Goal: Task Accomplishment & Management: Manage account settings

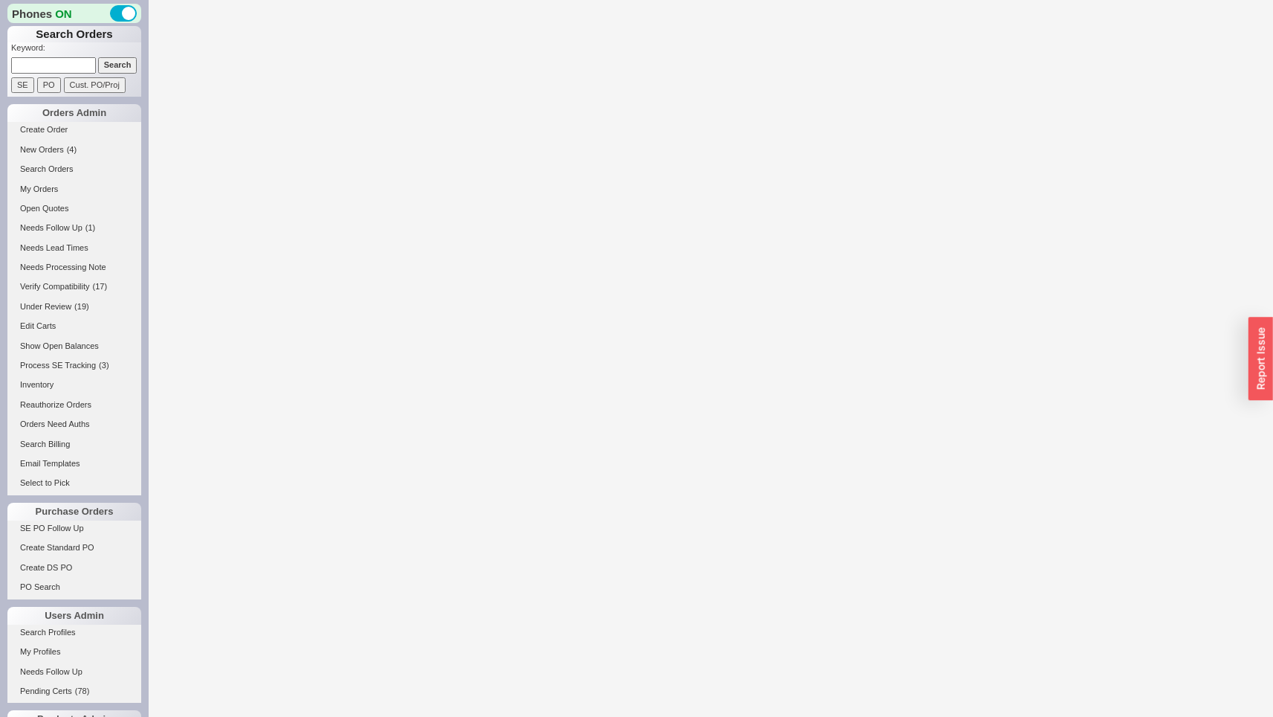
select select "LOW"
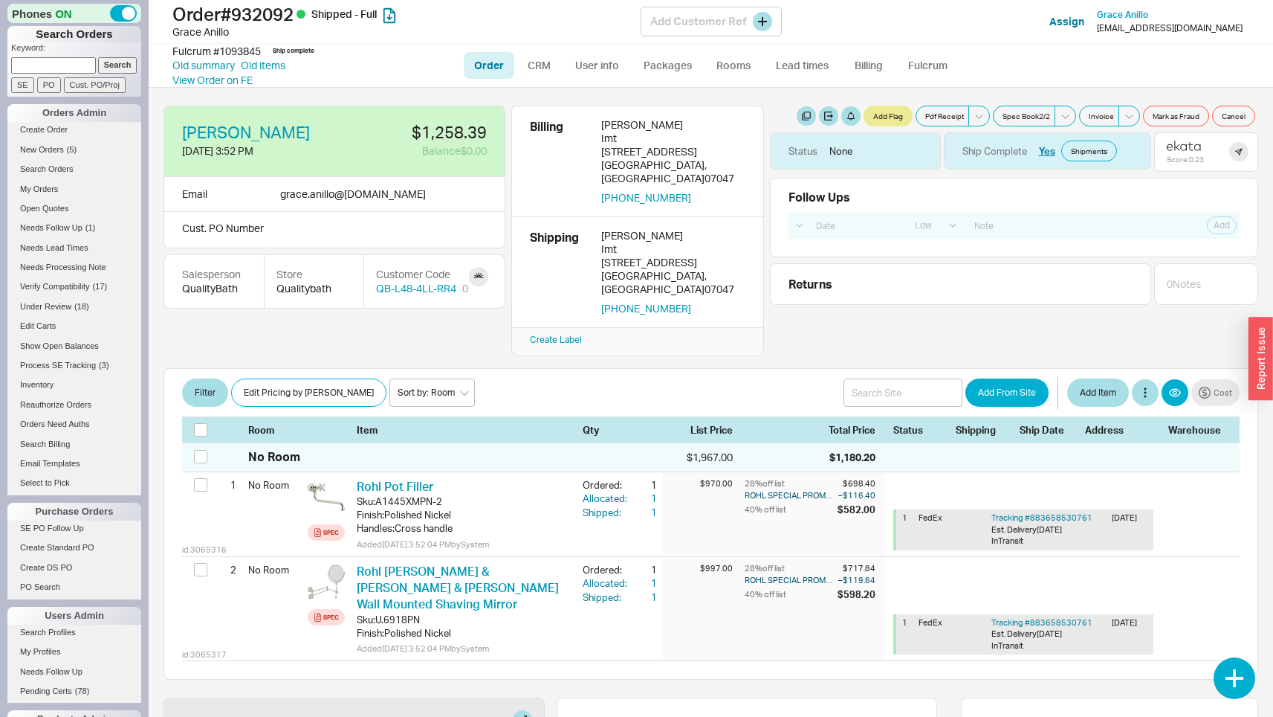
click at [277, 13] on h1 "Order # 932092 Shipped - Full" at bounding box center [406, 14] width 468 height 21
copy h1 "932092"
click at [210, 68] on link "Old summary" at bounding box center [203, 65] width 62 height 15
select select "*"
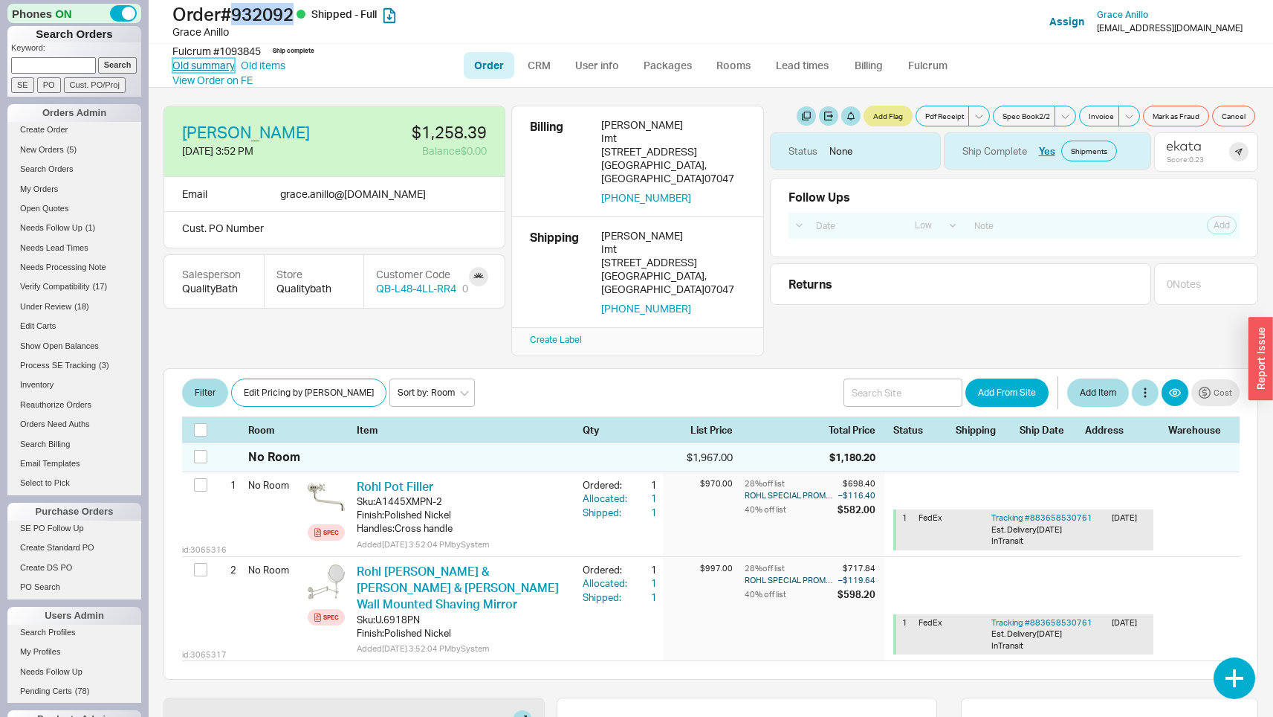
select select "LOW"
select select "3"
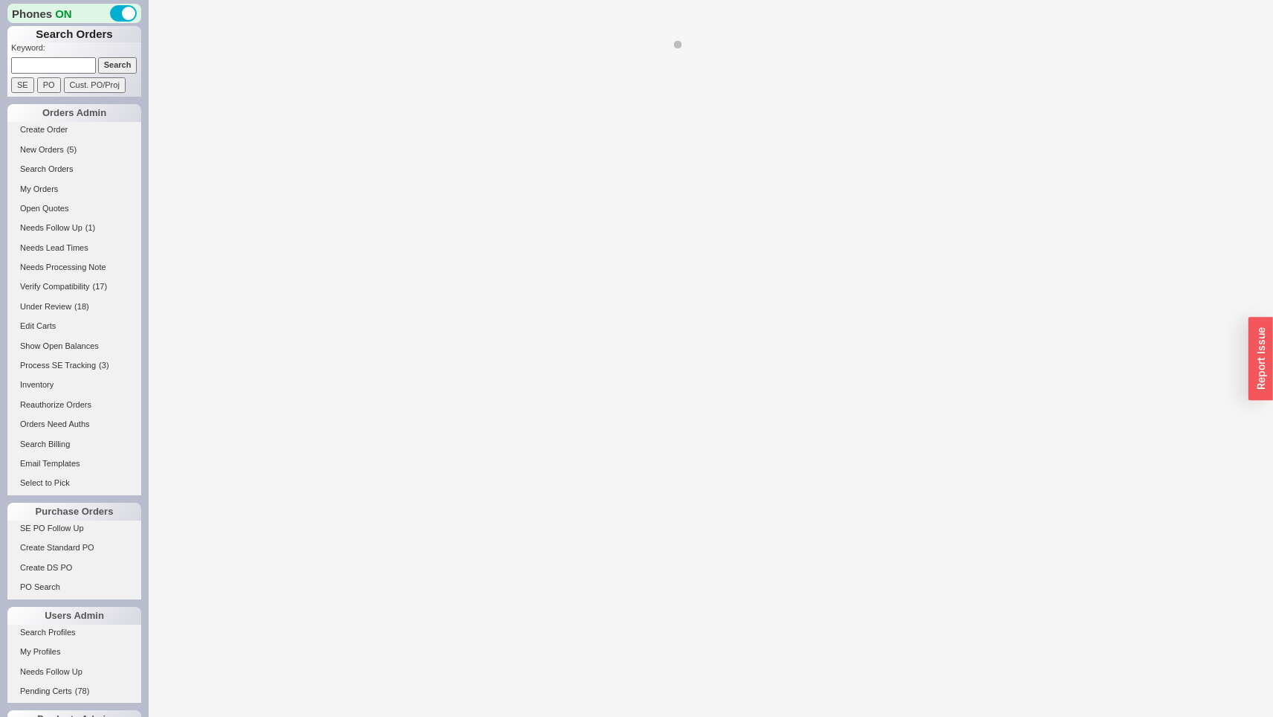
select select "*"
select select "LOW"
select select "3"
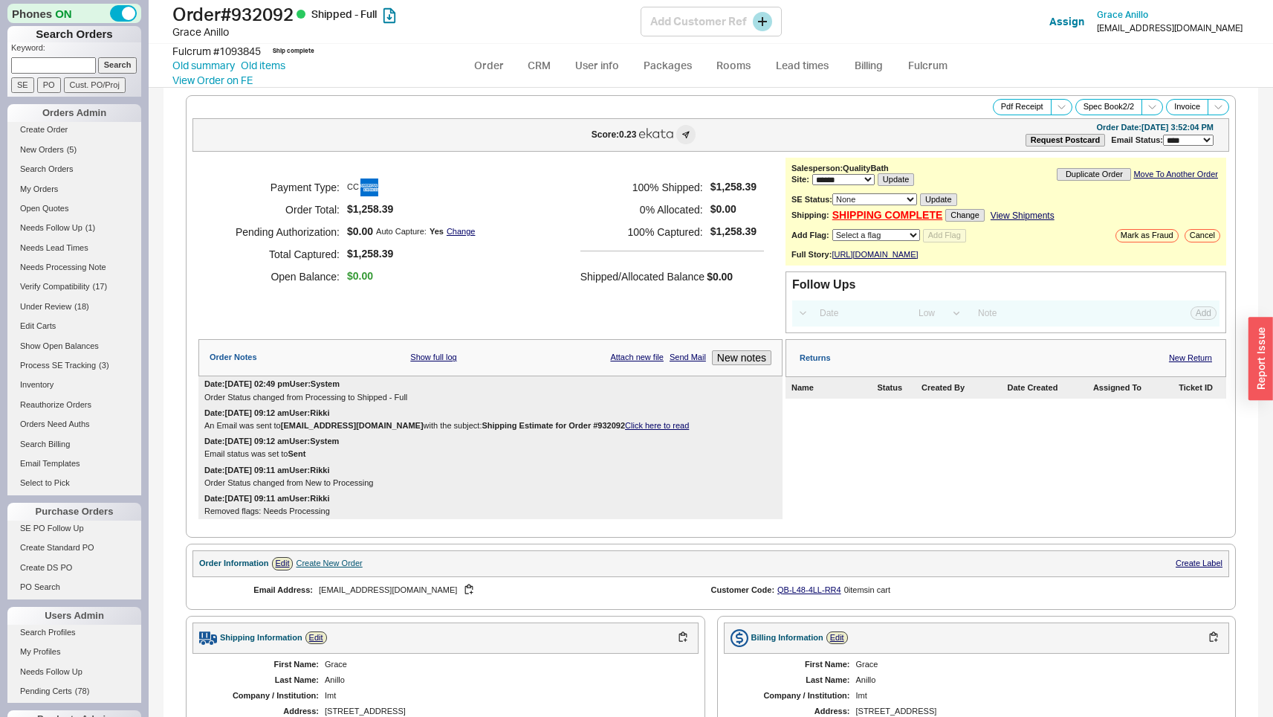
click at [181, 27] on div "Grace Anillo" at bounding box center [406, 32] width 468 height 15
drag, startPoint x: 181, startPoint y: 27, endPoint x: 216, endPoint y: 27, distance: 34.9
click at [216, 27] on div "Grace Anillo" at bounding box center [406, 32] width 468 height 15
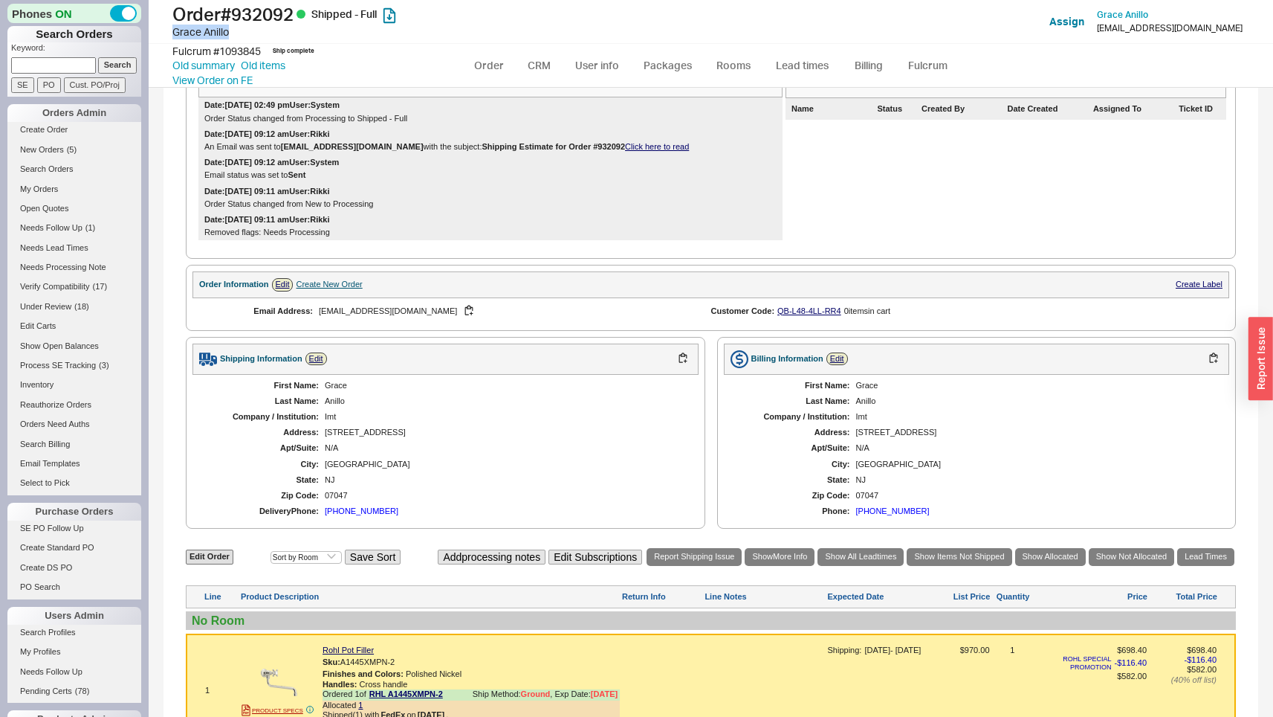
scroll to position [695, 0]
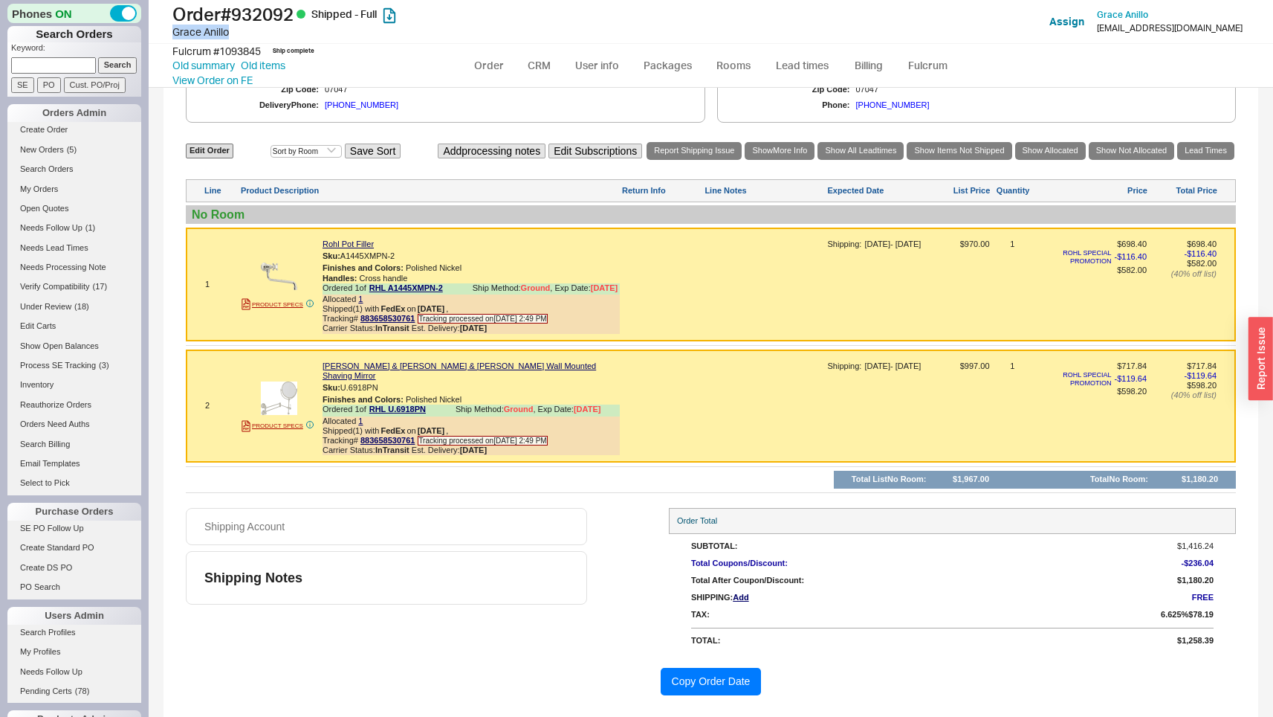
click at [708, 677] on button "Copy Order Date" at bounding box center [711, 682] width 101 height 28
click at [691, 246] on div at bounding box center [663, 289] width 80 height 100
click at [778, 444] on div at bounding box center [766, 411] width 120 height 100
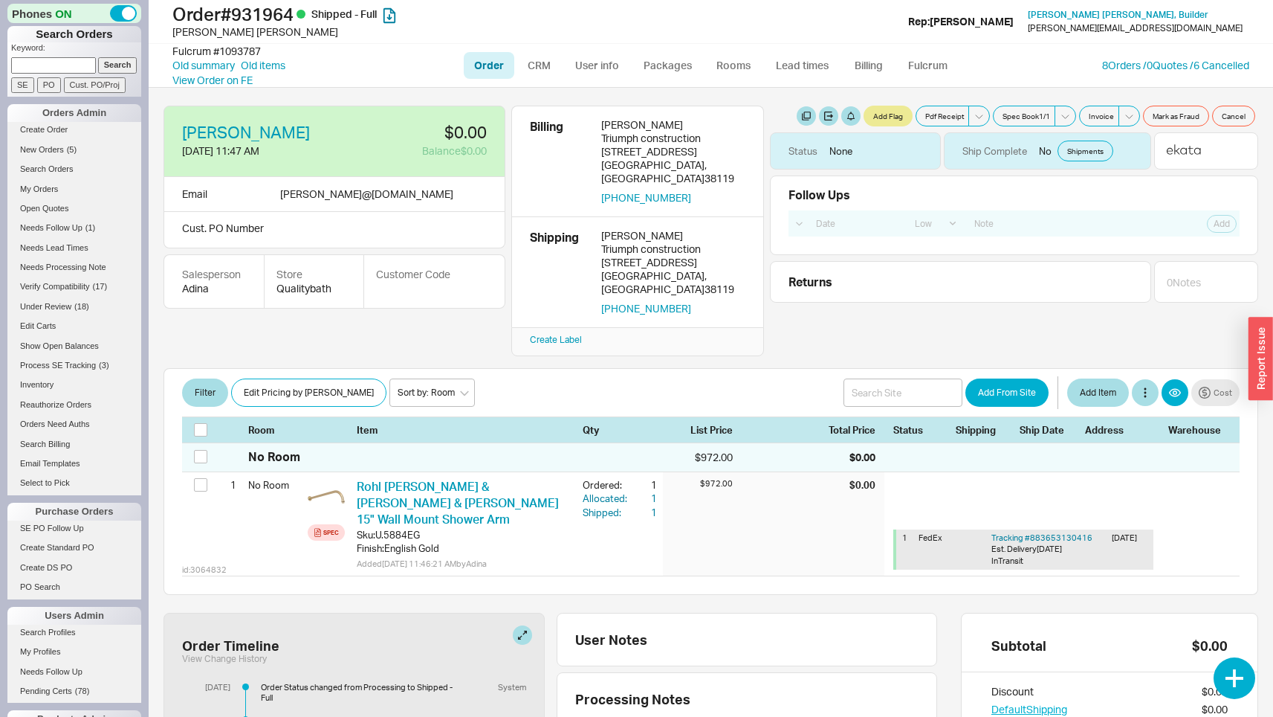
select select "LOW"
click at [271, 15] on h1 "Order # 931964 Shipped - Full" at bounding box center [406, 14] width 468 height 21
copy h1 "931964"
click at [184, 30] on div "Krista Bowen" at bounding box center [406, 32] width 468 height 15
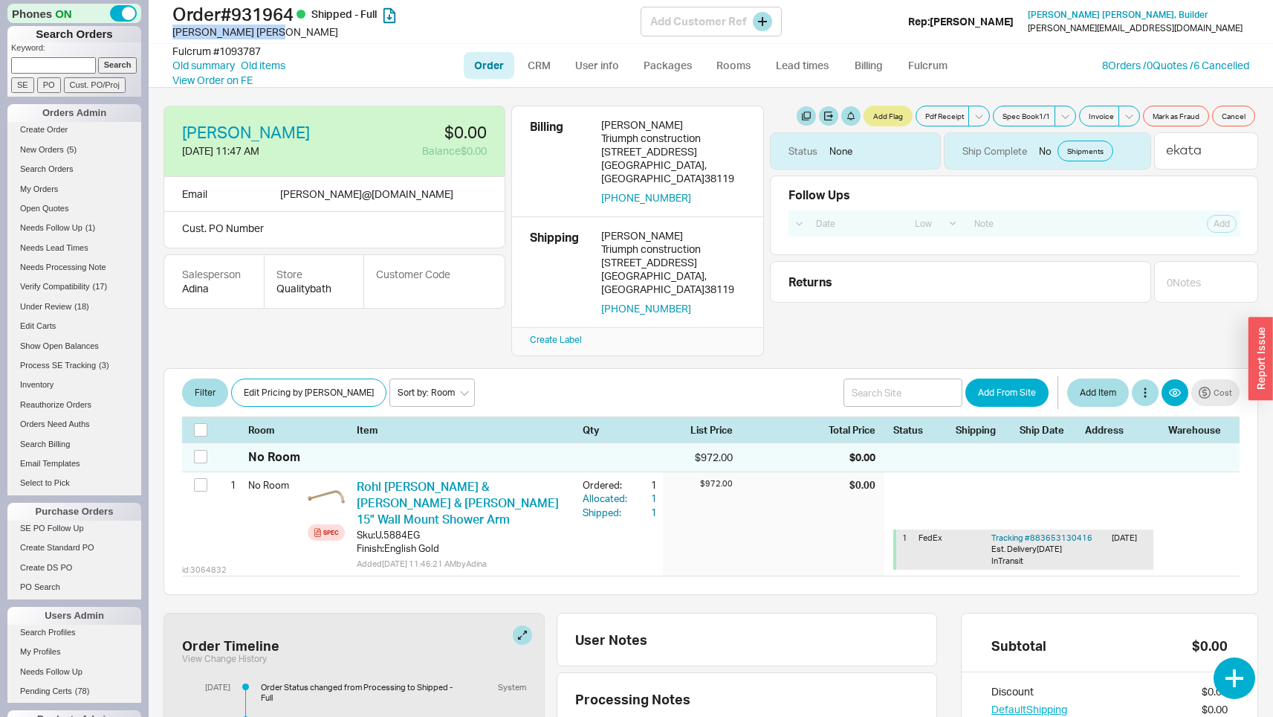
drag, startPoint x: 184, startPoint y: 30, endPoint x: 207, endPoint y: 30, distance: 23.0
click at [207, 30] on div "Krista Bowen" at bounding box center [406, 32] width 468 height 15
copy div "Krista Bowen"
click at [196, 66] on link "Old summary" at bounding box center [203, 65] width 62 height 15
select select "*"
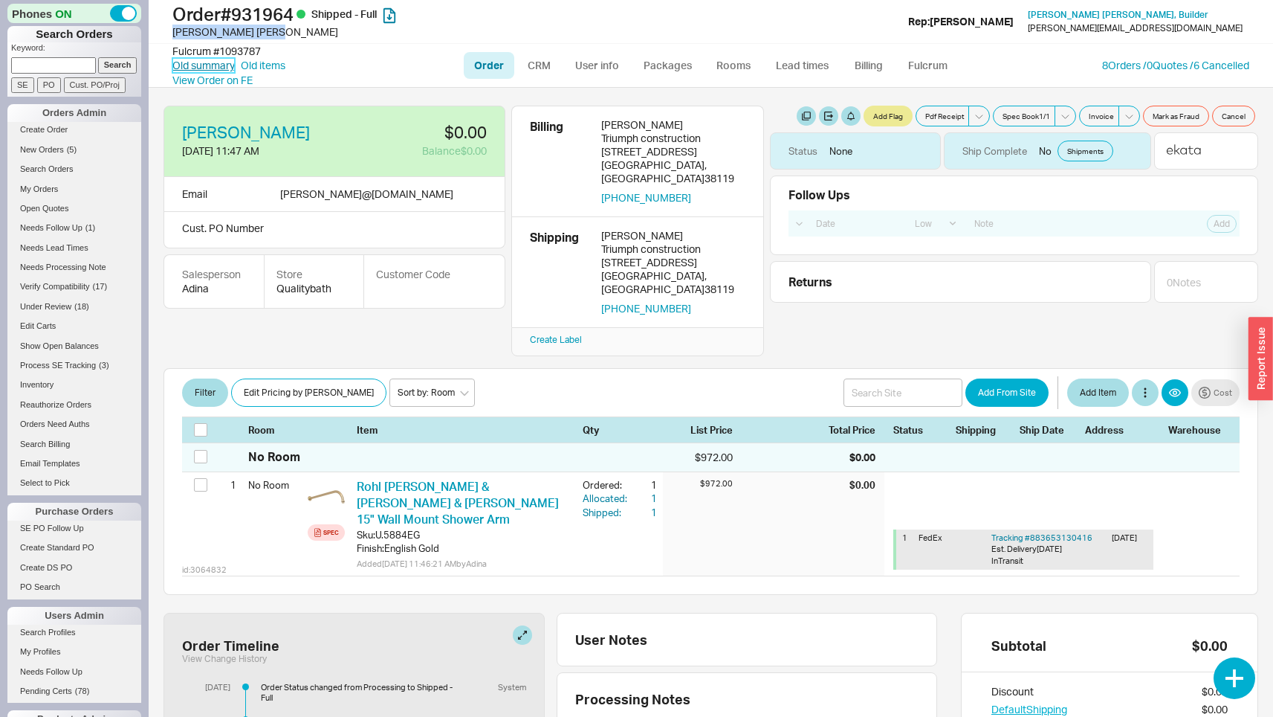
select select "LOW"
select select "3"
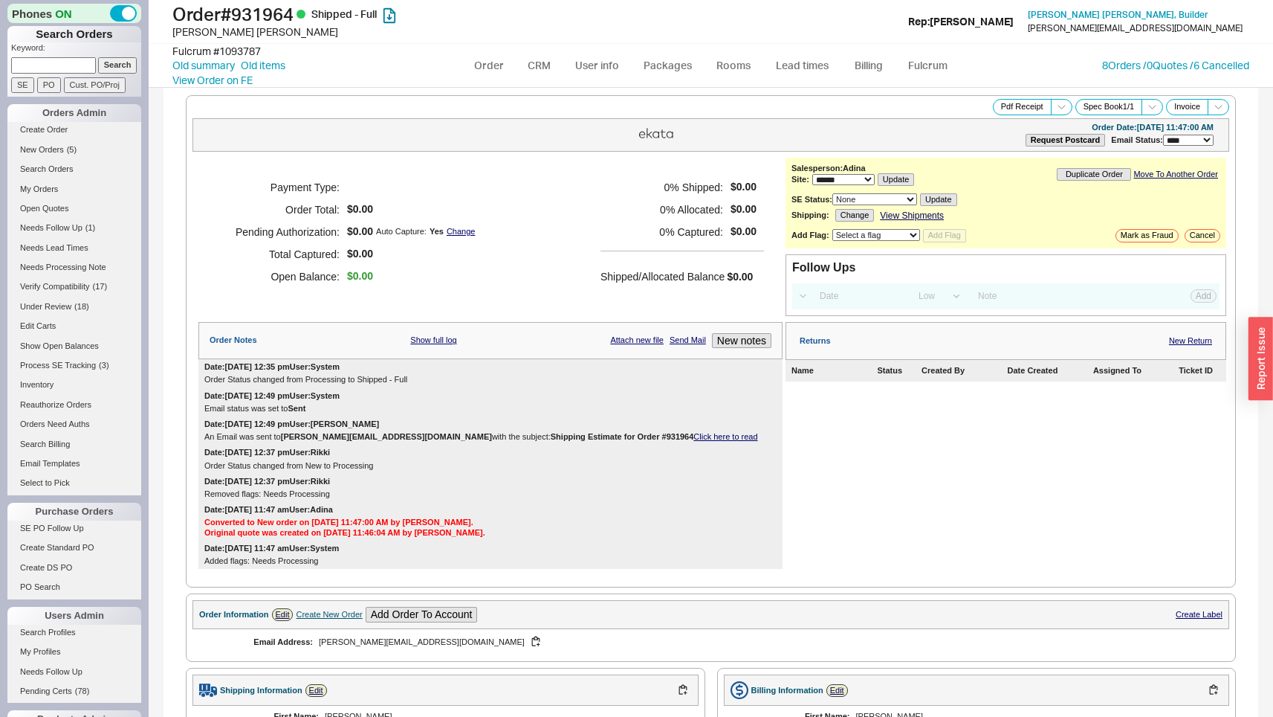
select select "*"
select select "LOW"
select select "3"
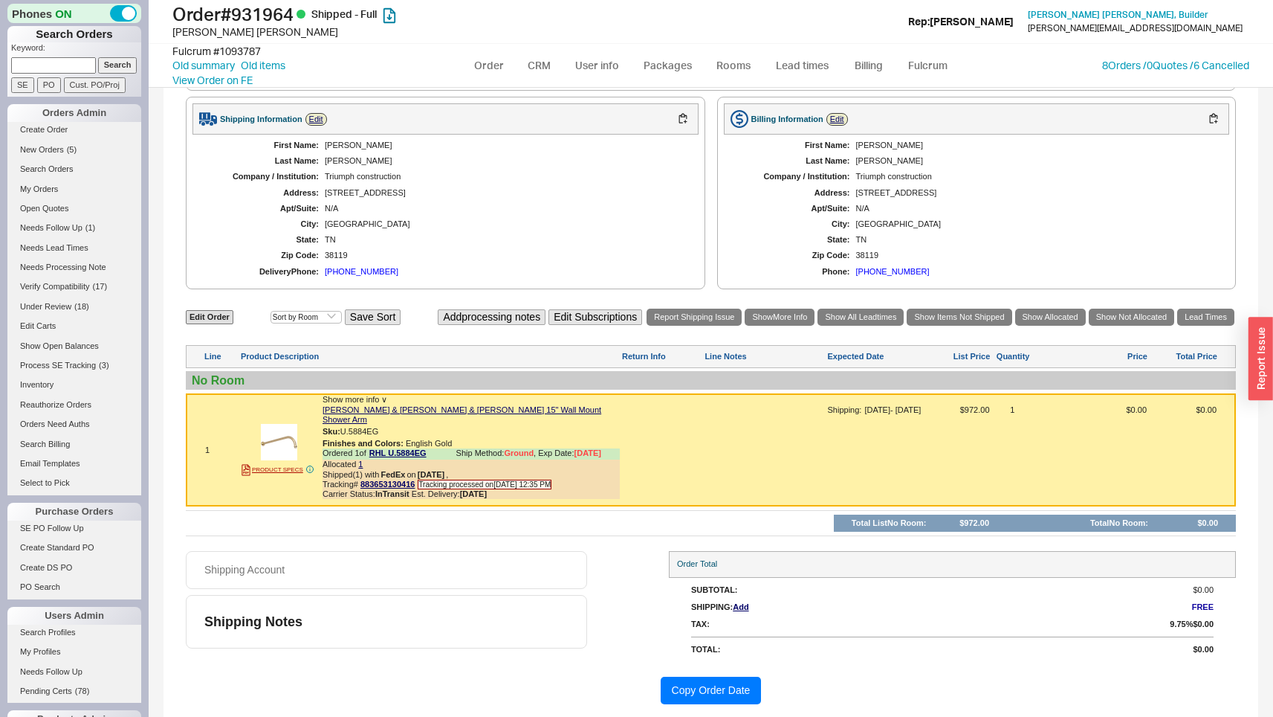
click at [699, 682] on button "Copy Order Date" at bounding box center [711, 691] width 101 height 28
click at [701, 422] on div "1 PRODUCT SPECS Show more info ∨ [PERSON_NAME] & [PERSON_NAME] & [PERSON_NAME] …" at bounding box center [711, 449] width 1050 height 113
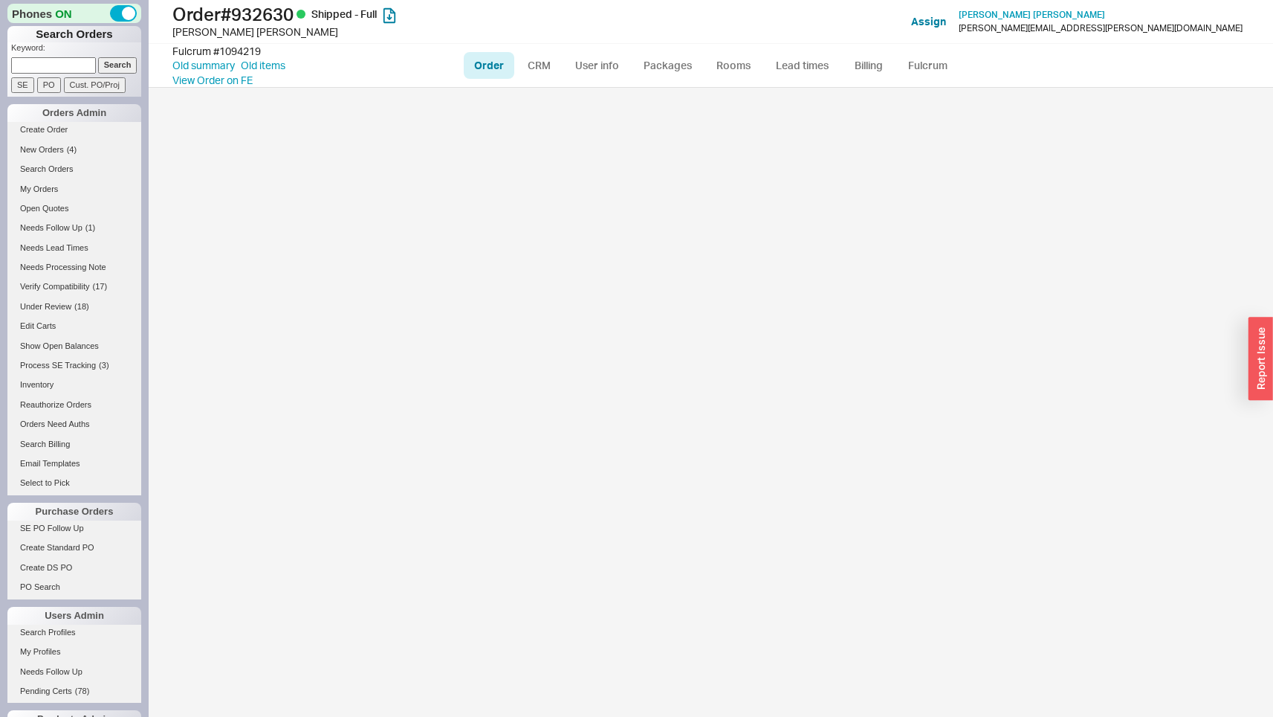
select select "LOW"
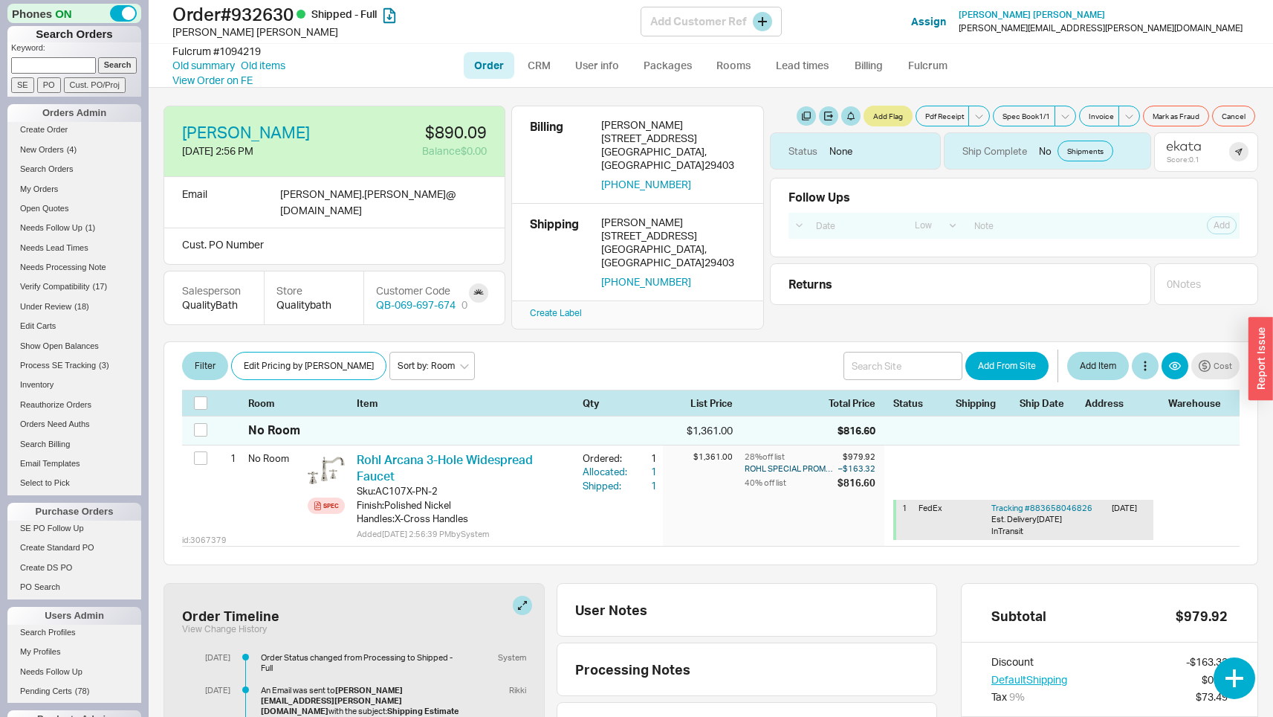
click at [182, 33] on div "David Dabney" at bounding box center [406, 32] width 468 height 15
drag, startPoint x: 182, startPoint y: 33, endPoint x: 222, endPoint y: 33, distance: 40.1
click at [222, 33] on div "David Dabney" at bounding box center [406, 32] width 468 height 15
copy div "David Dabney"
click at [207, 65] on link "Old summary" at bounding box center [203, 65] width 62 height 15
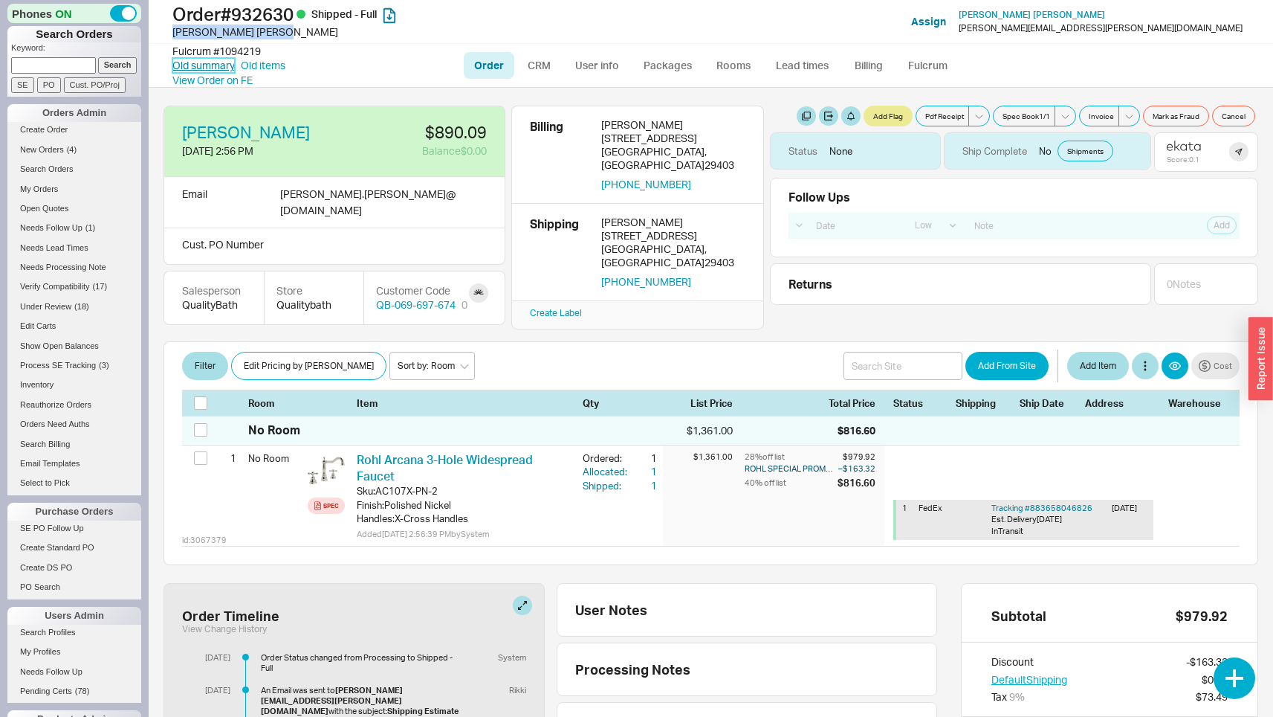
select select "*"
select select "LOW"
select select "3"
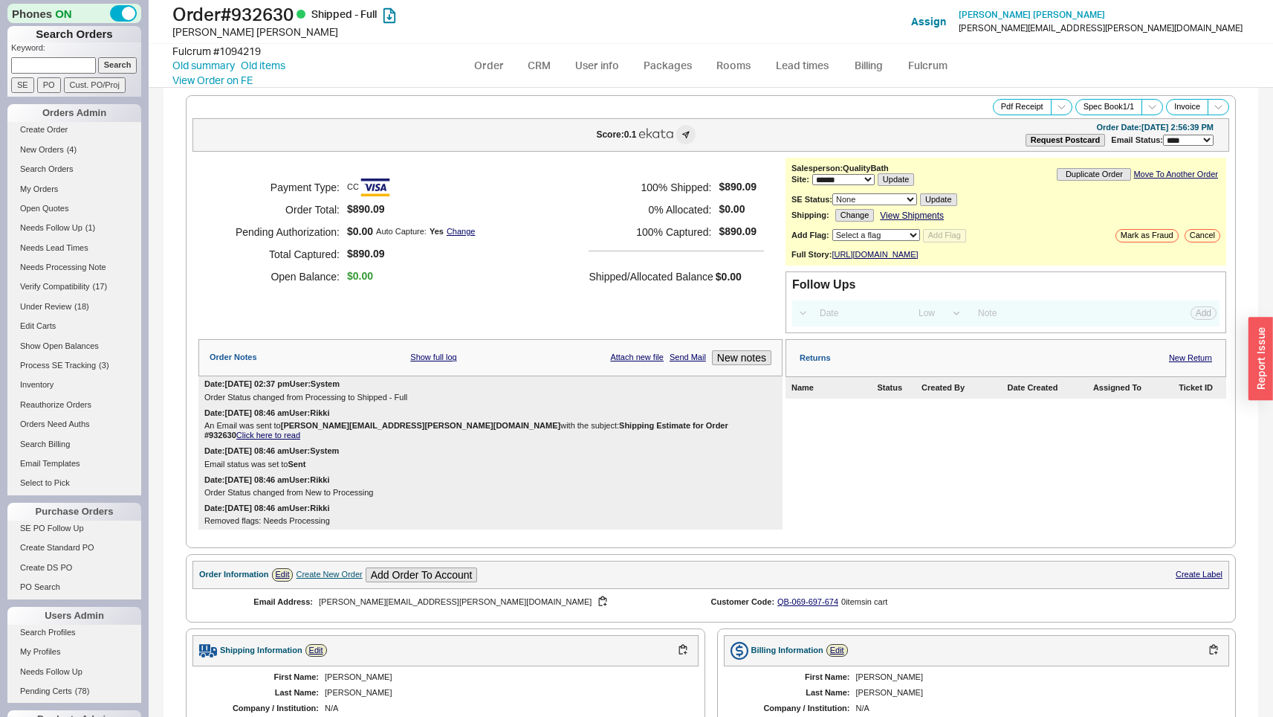
select select "*"
select select "LOW"
select select "3"
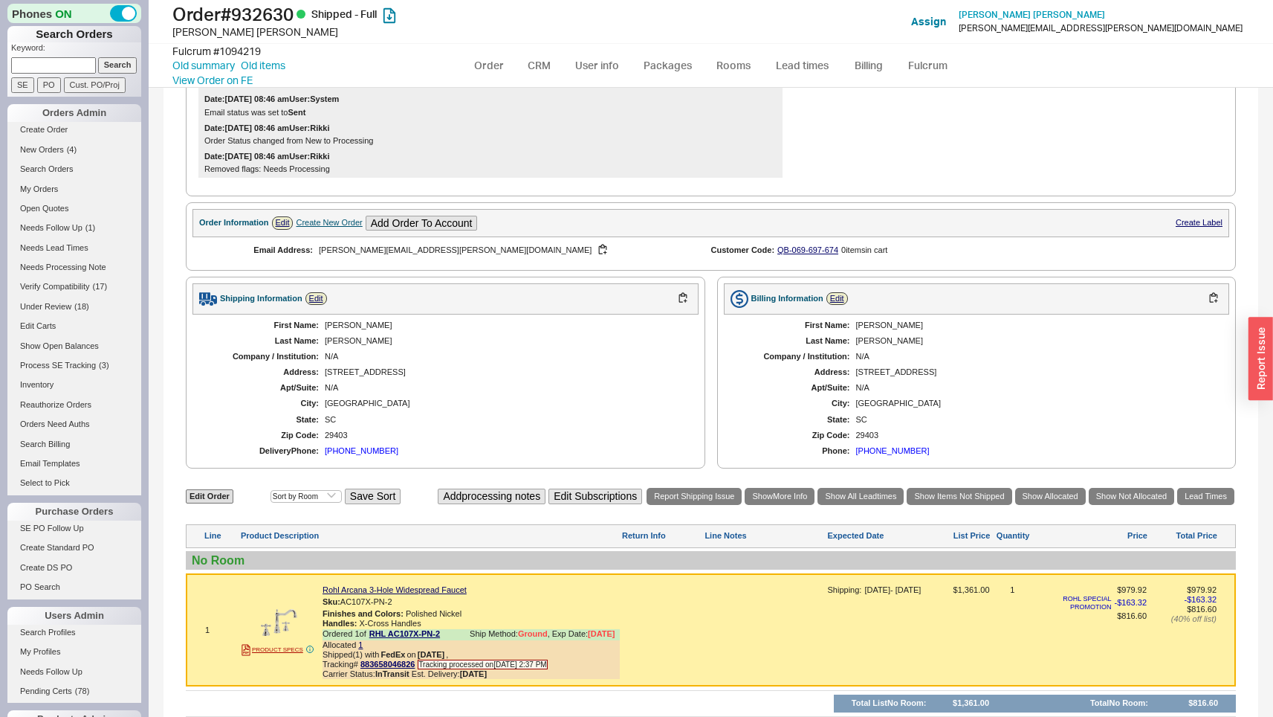
scroll to position [576, 0]
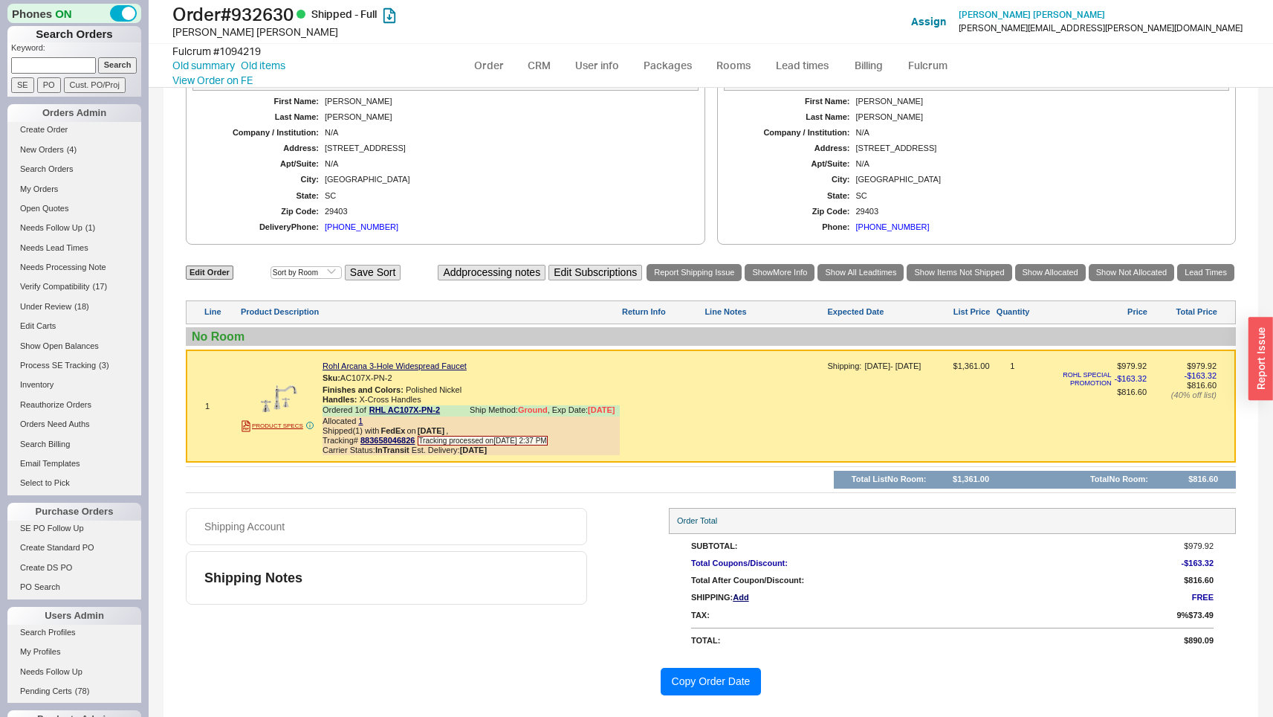
click at [732, 688] on button "Copy Order Date" at bounding box center [711, 682] width 101 height 28
click at [718, 378] on div at bounding box center [766, 411] width 120 height 100
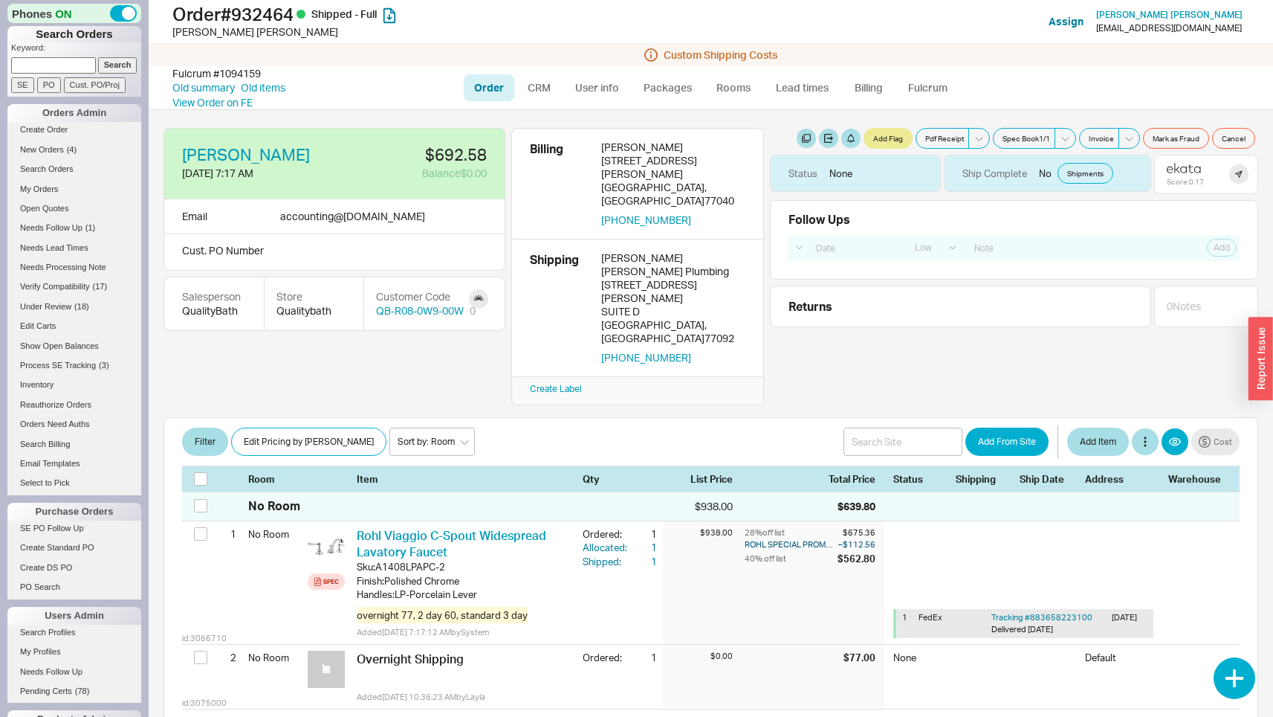
select select "LOW"
click at [193, 85] on link "Old summary" at bounding box center [203, 87] width 62 height 15
select select "*"
select select "LOW"
select select "3"
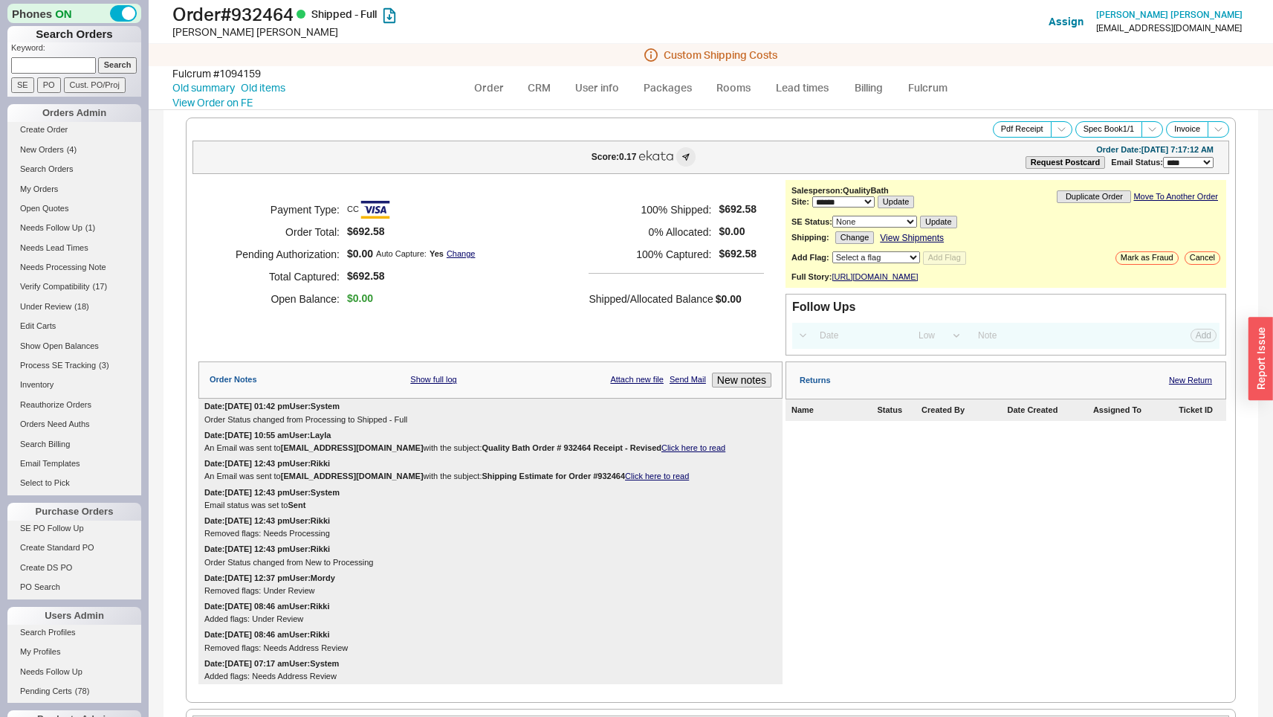
select select "*"
select select "LOW"
select select "3"
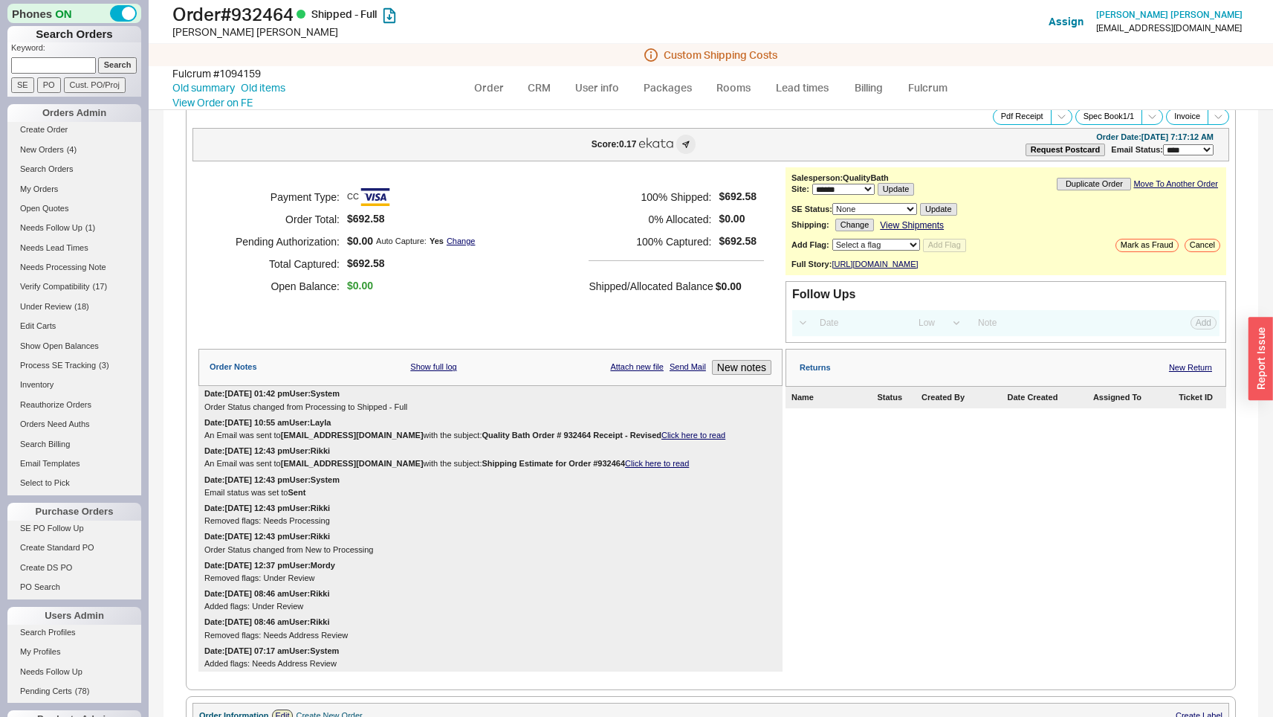
scroll to position [796, 0]
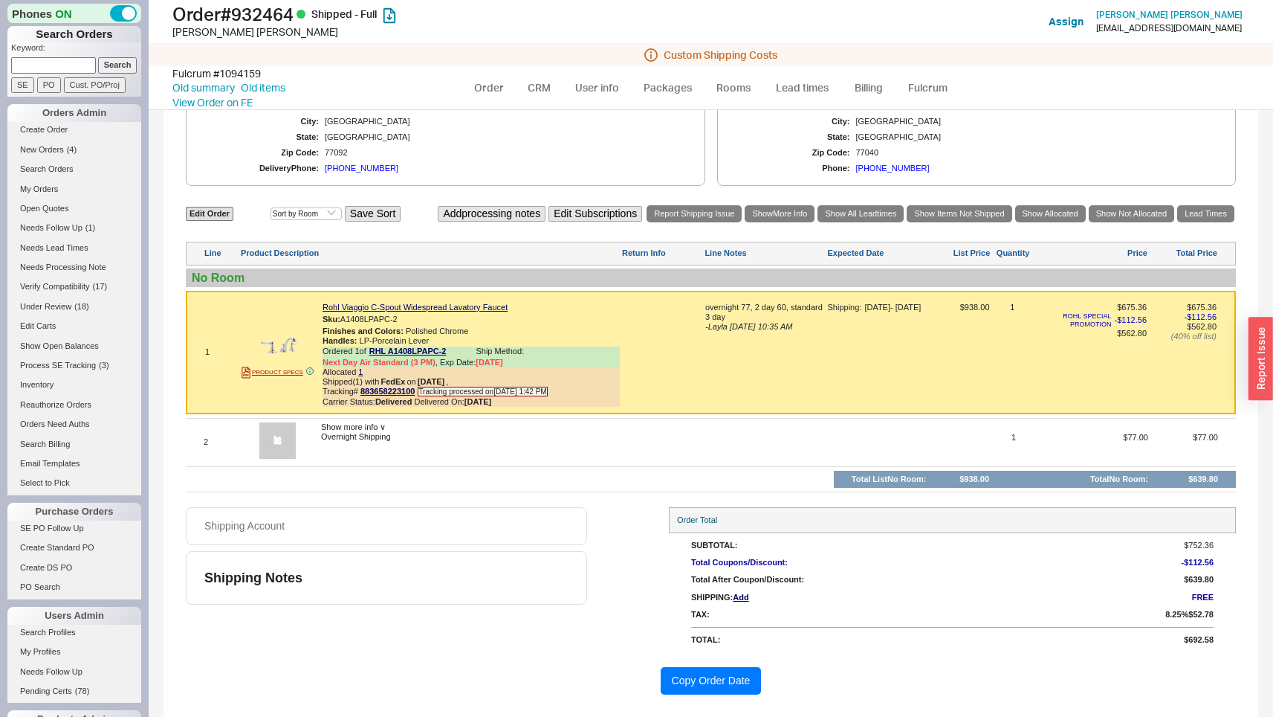
click at [692, 676] on button "Copy Order Date" at bounding box center [711, 681] width 101 height 28
click at [181, 30] on div "[PERSON_NAME]" at bounding box center [406, 32] width 468 height 15
drag, startPoint x: 181, startPoint y: 30, endPoint x: 201, endPoint y: 30, distance: 20.1
click at [201, 30] on div "[PERSON_NAME]" at bounding box center [406, 32] width 468 height 15
copy div "[PERSON_NAME]"
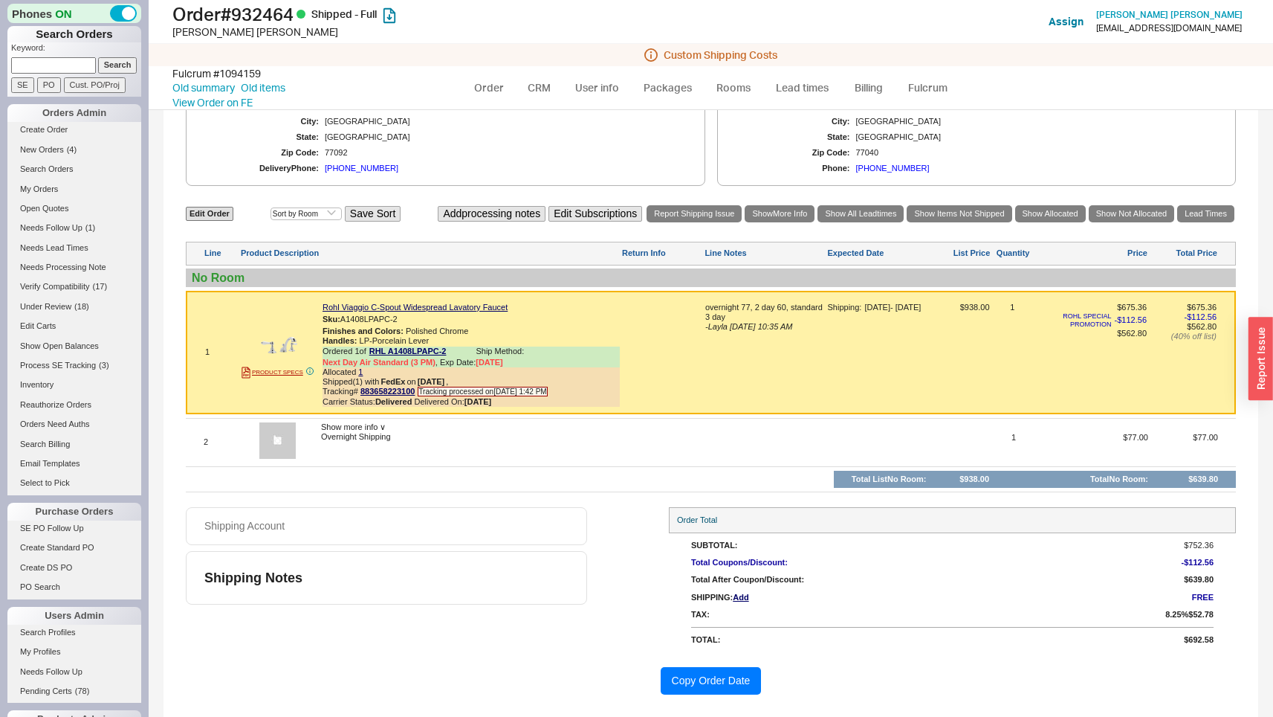
click at [667, 326] on div at bounding box center [663, 358] width 80 height 110
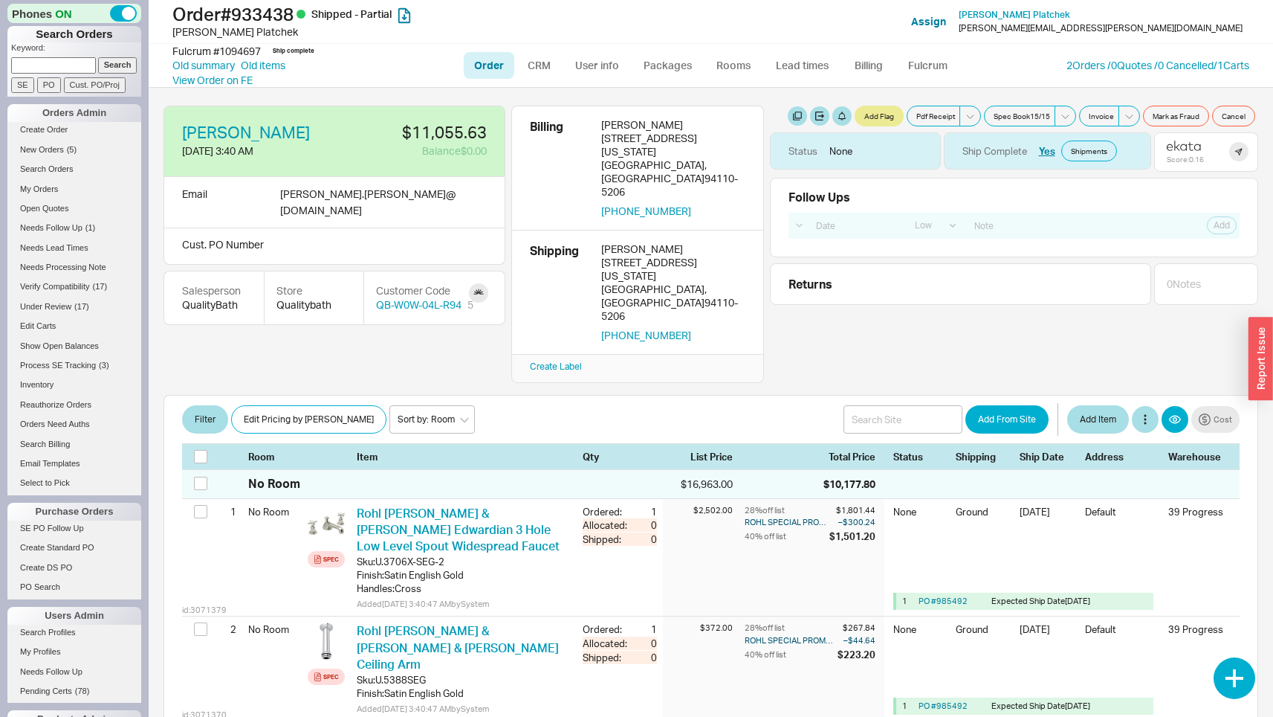
select select "LOW"
click at [180, 29] on div "[PERSON_NAME]" at bounding box center [406, 32] width 468 height 15
drag, startPoint x: 180, startPoint y: 29, endPoint x: 206, endPoint y: 29, distance: 26.0
click at [206, 29] on div "Terry Platchek" at bounding box center [406, 32] width 468 height 15
copy div "Terry Platchek"
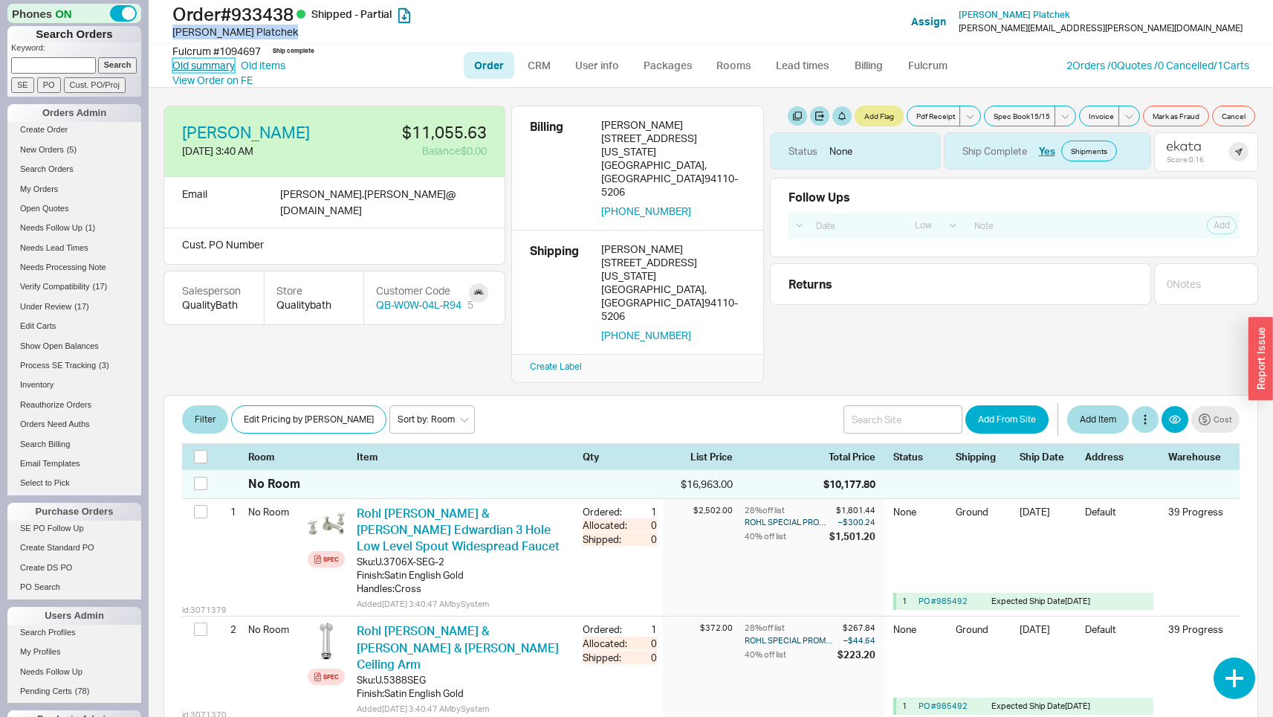
click at [198, 62] on link "Old summary" at bounding box center [203, 65] width 62 height 15
select select "*"
select select "LOW"
select select "3"
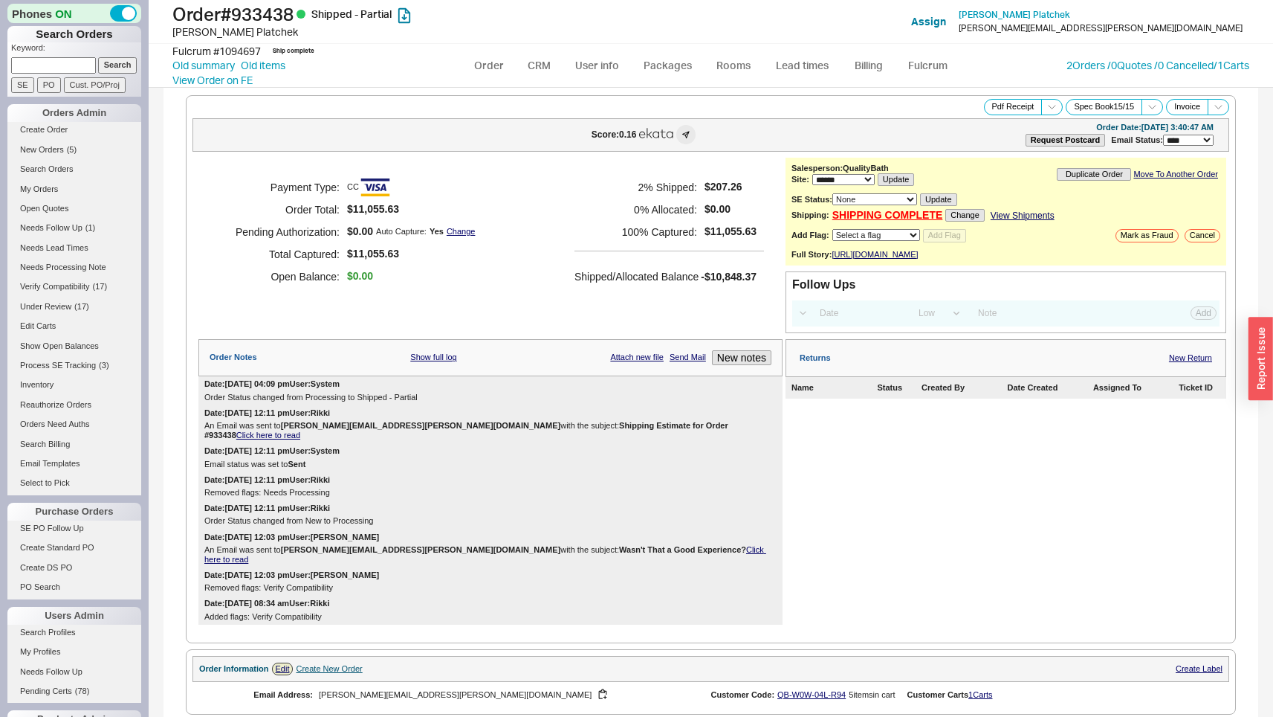
select select "*"
select select "LOW"
select select "3"
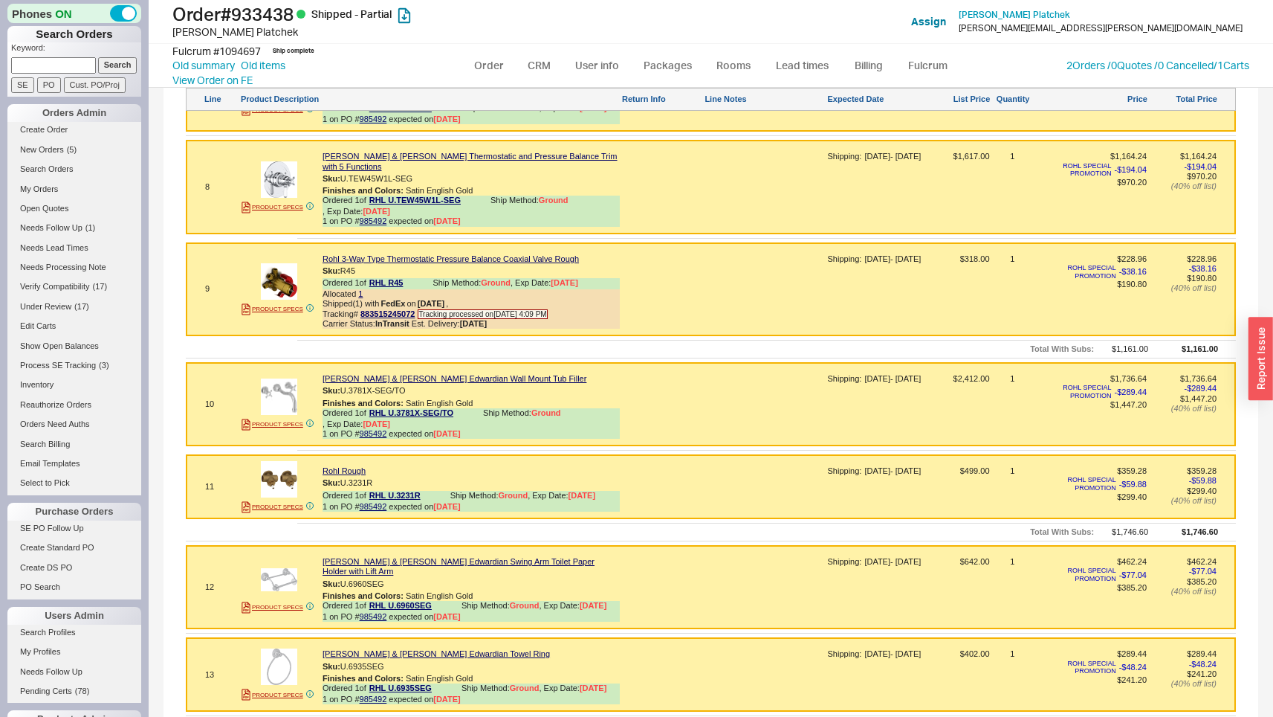
scroll to position [1889, 0]
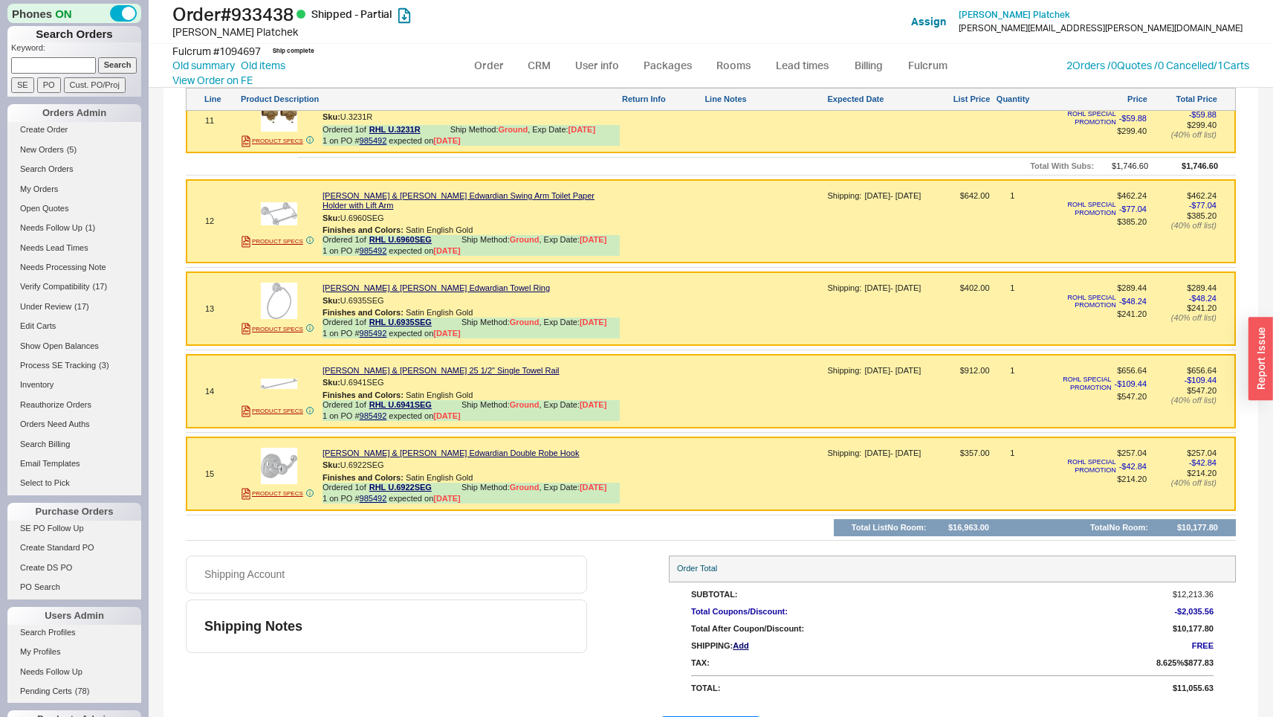
click at [741, 716] on button "Copy Order Date" at bounding box center [711, 730] width 101 height 28
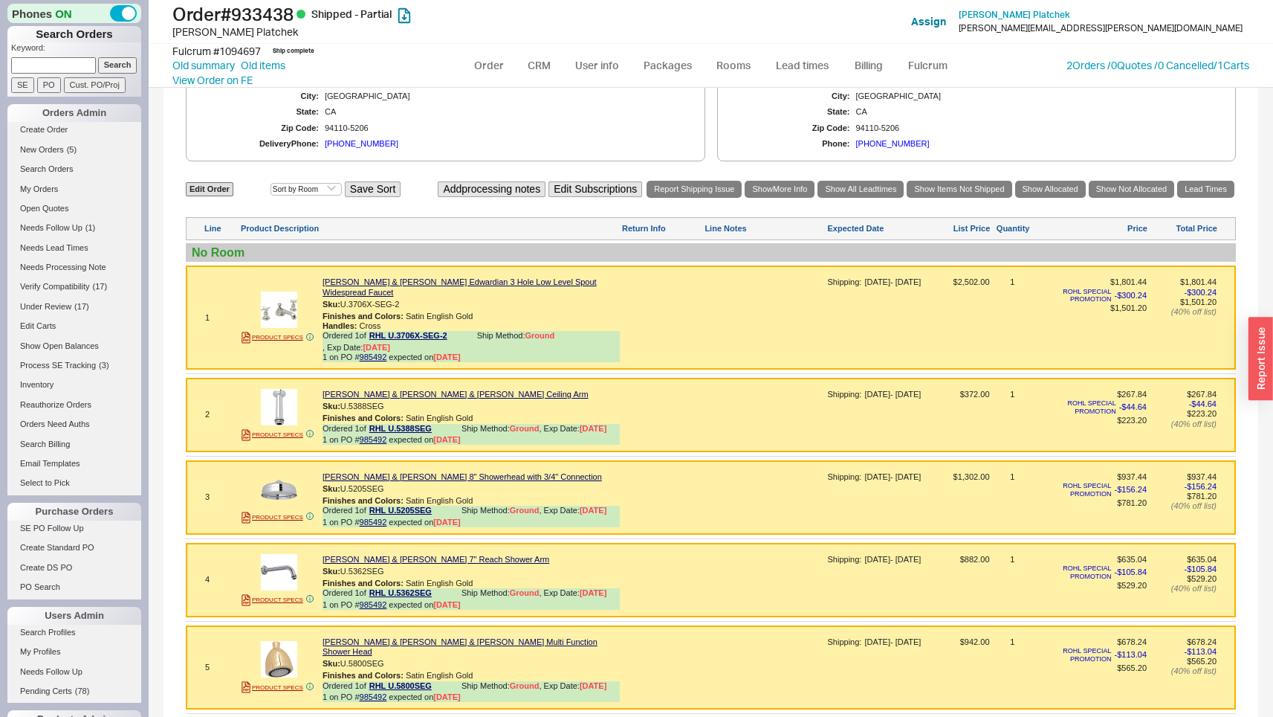
scroll to position [753, 0]
click at [697, 299] on div at bounding box center [663, 321] width 80 height 91
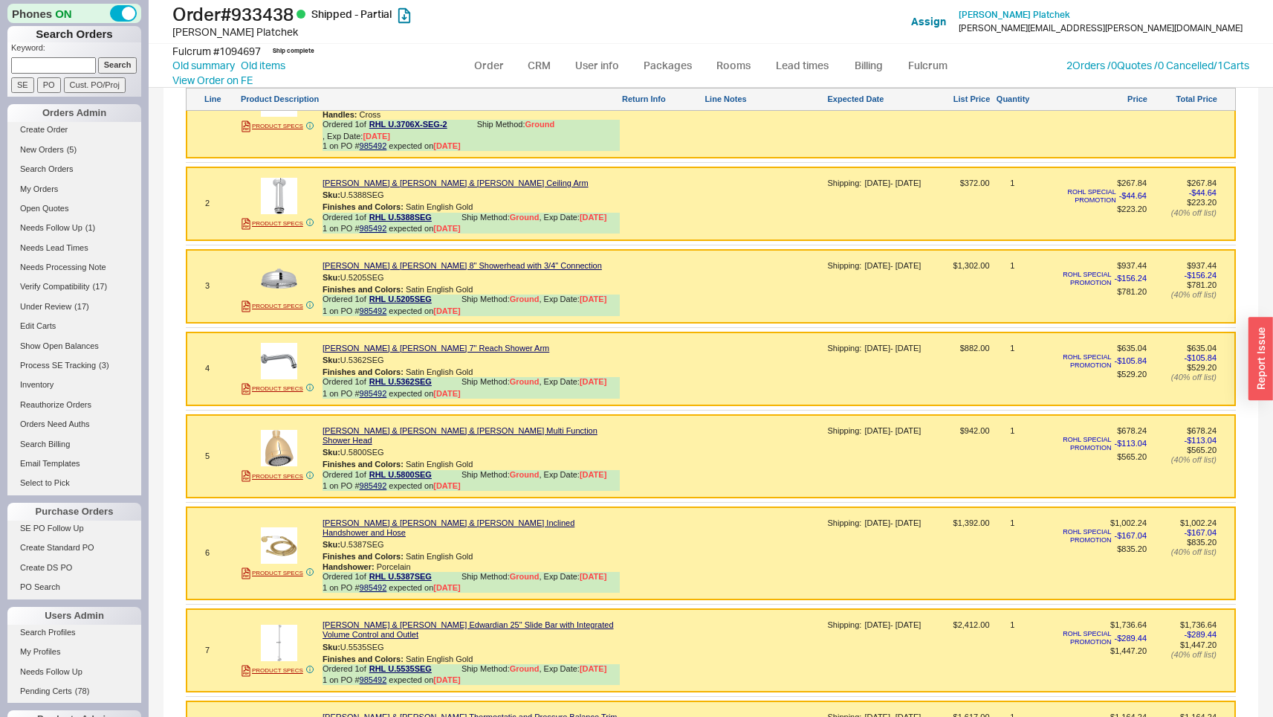
scroll to position [964, 0]
click at [735, 177] on div at bounding box center [766, 207] width 120 height 61
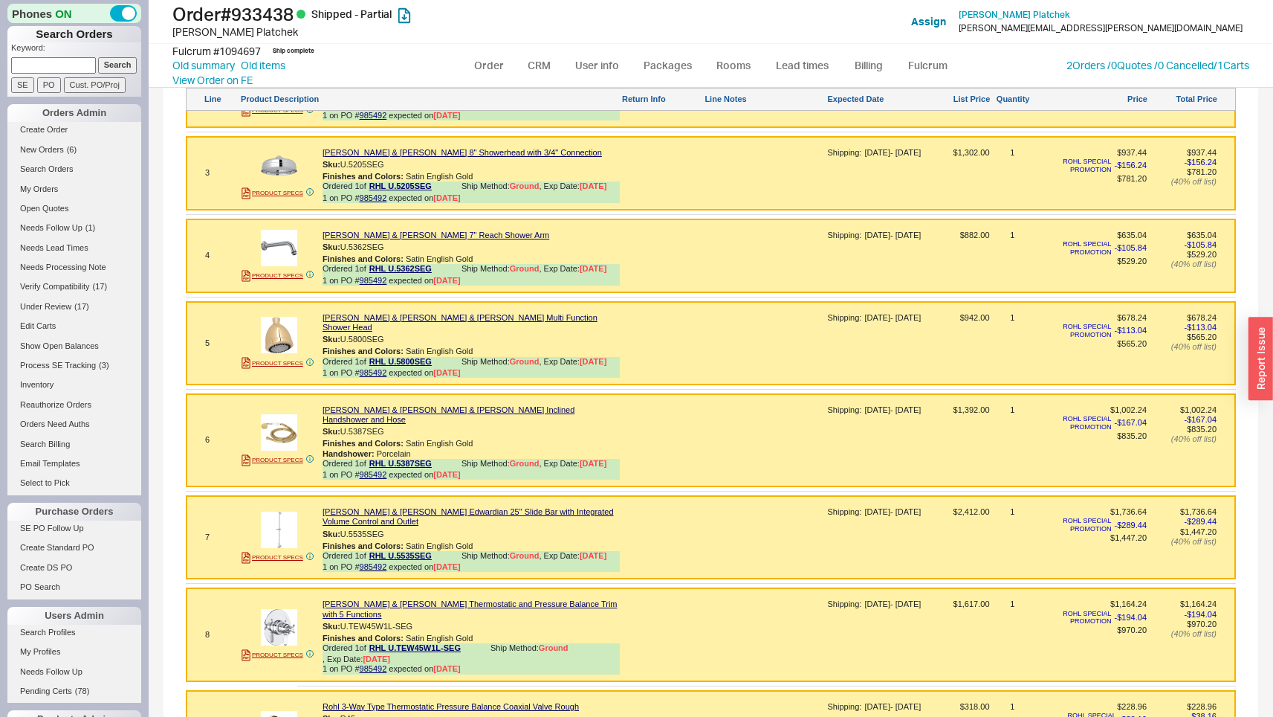
scroll to position [1076, 0]
click at [694, 163] on div at bounding box center [663, 177] width 80 height 61
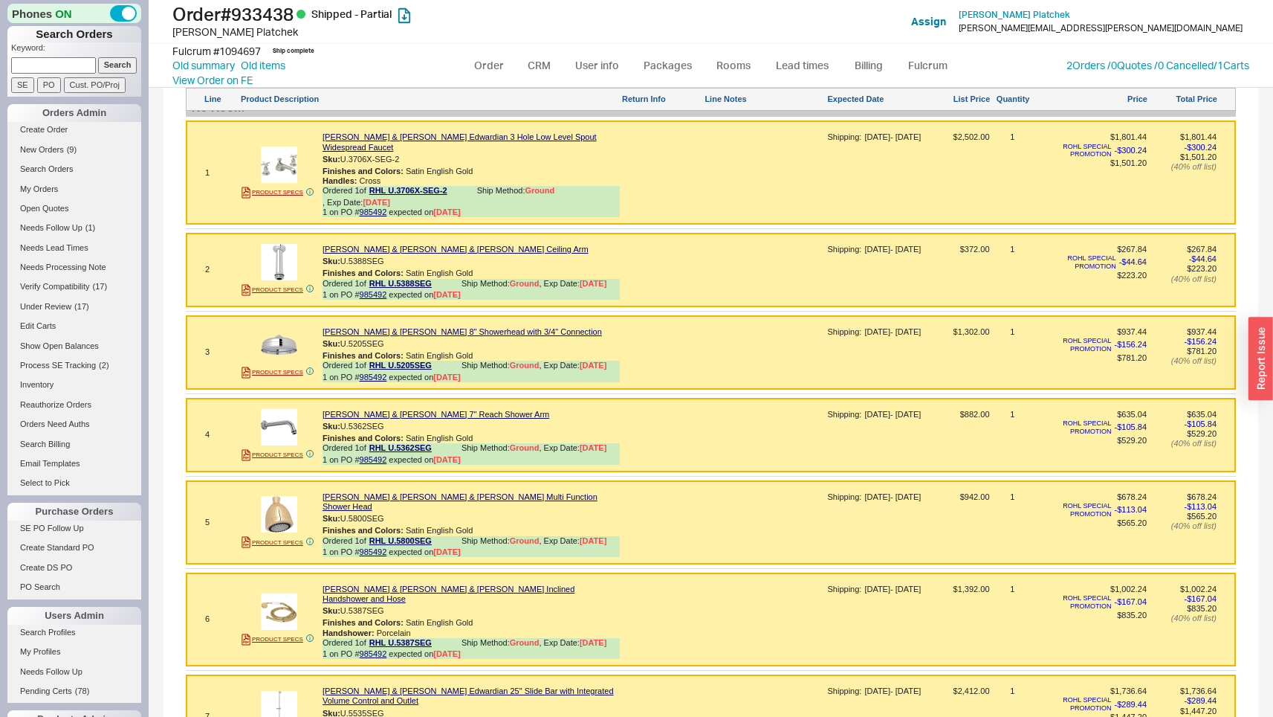
scroll to position [904, 0]
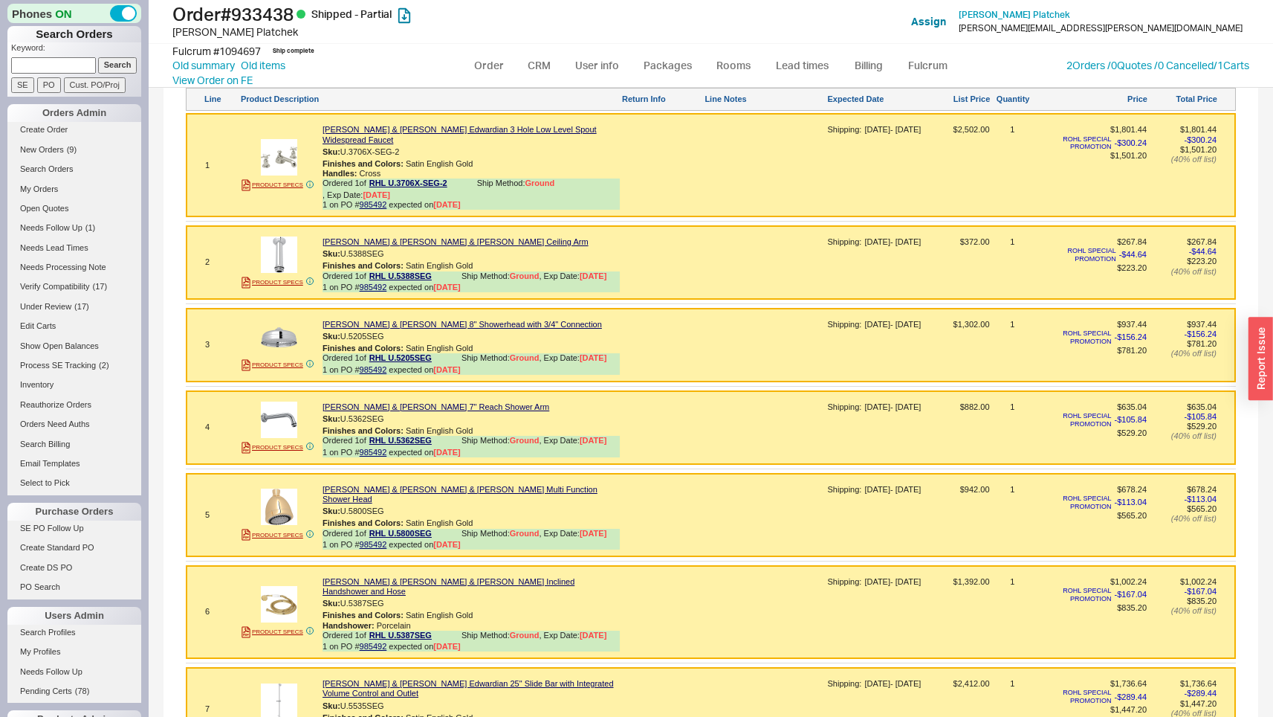
click at [697, 411] on div at bounding box center [663, 432] width 80 height 61
click at [662, 491] on div at bounding box center [663, 520] width 80 height 71
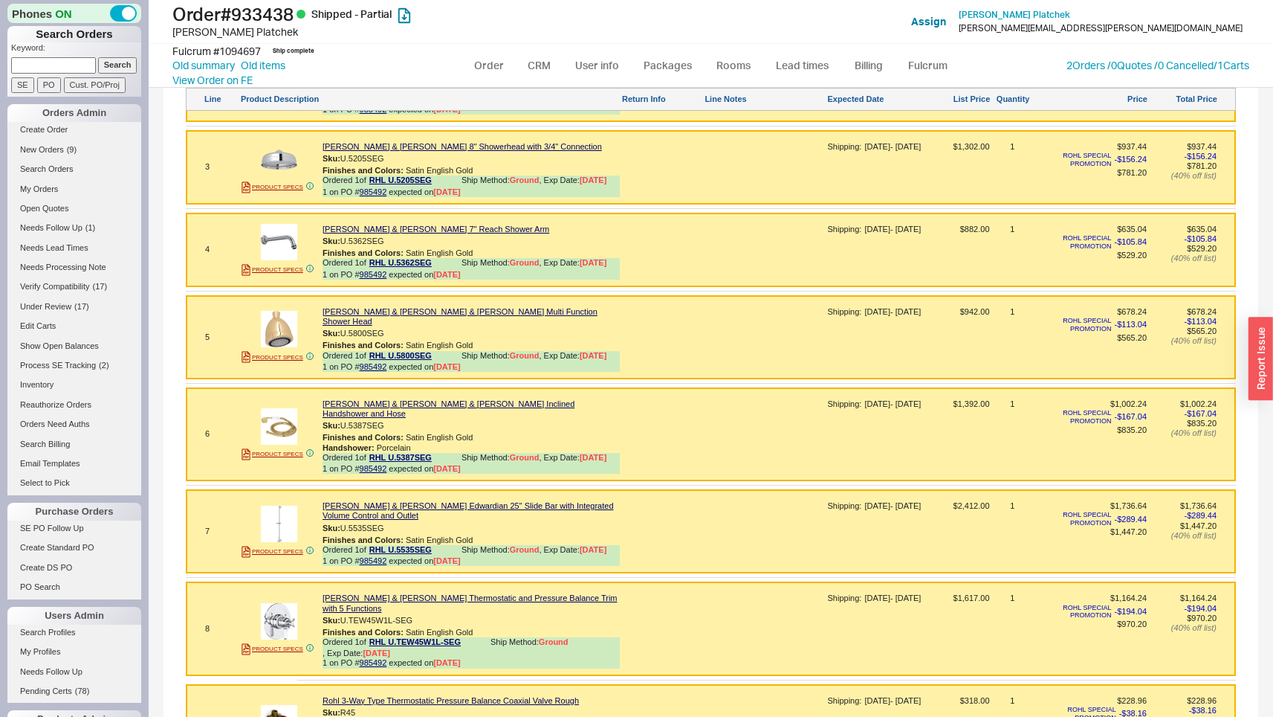
scroll to position [1086, 0]
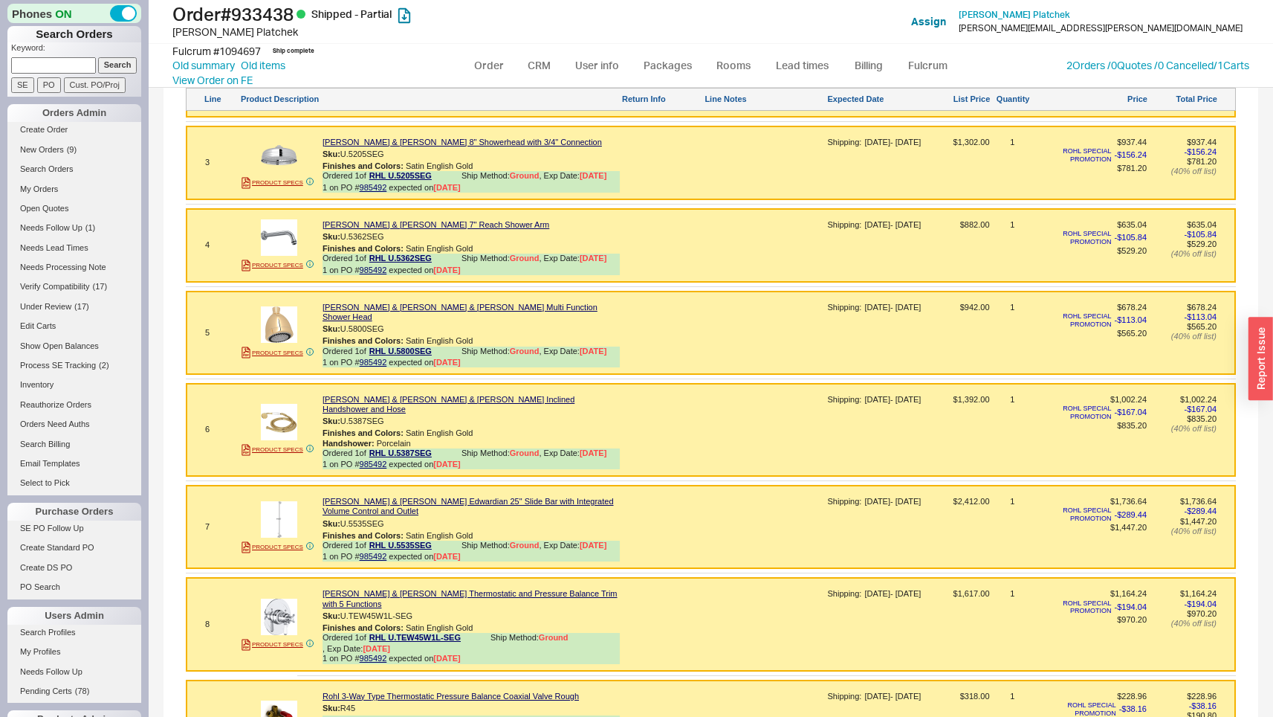
click at [689, 395] on div at bounding box center [663, 435] width 80 height 80
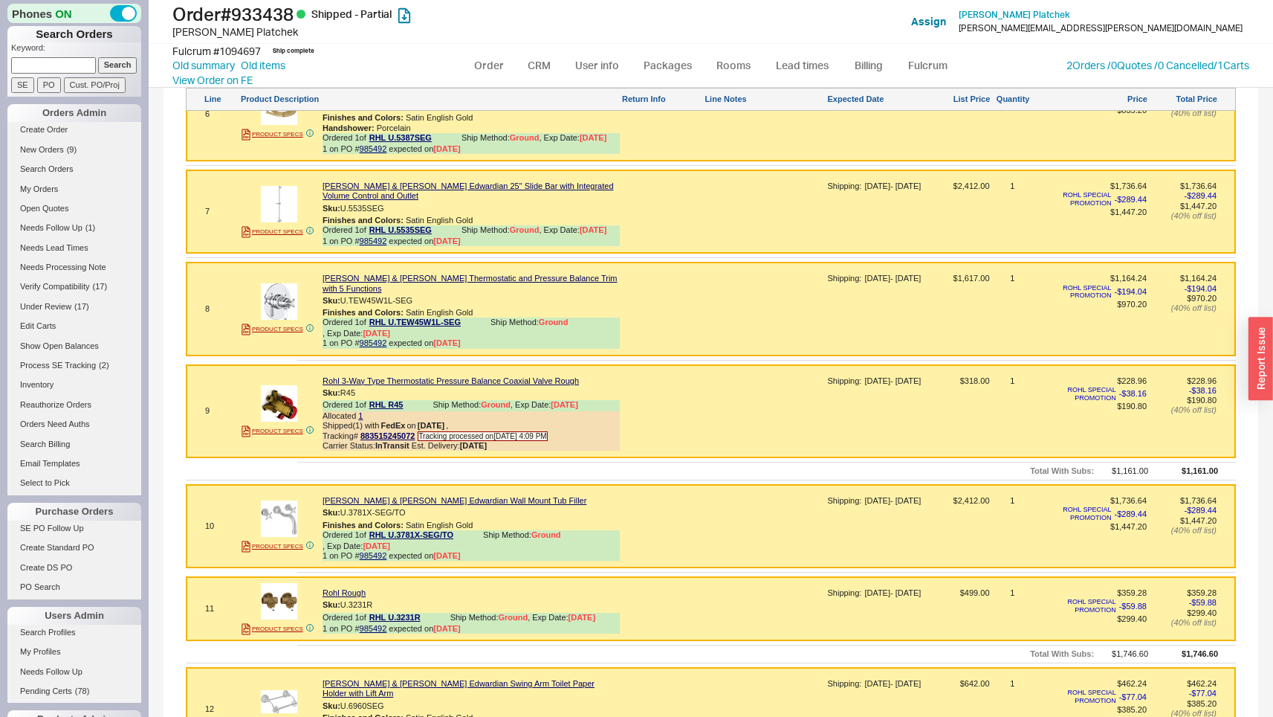
scroll to position [1404, 0]
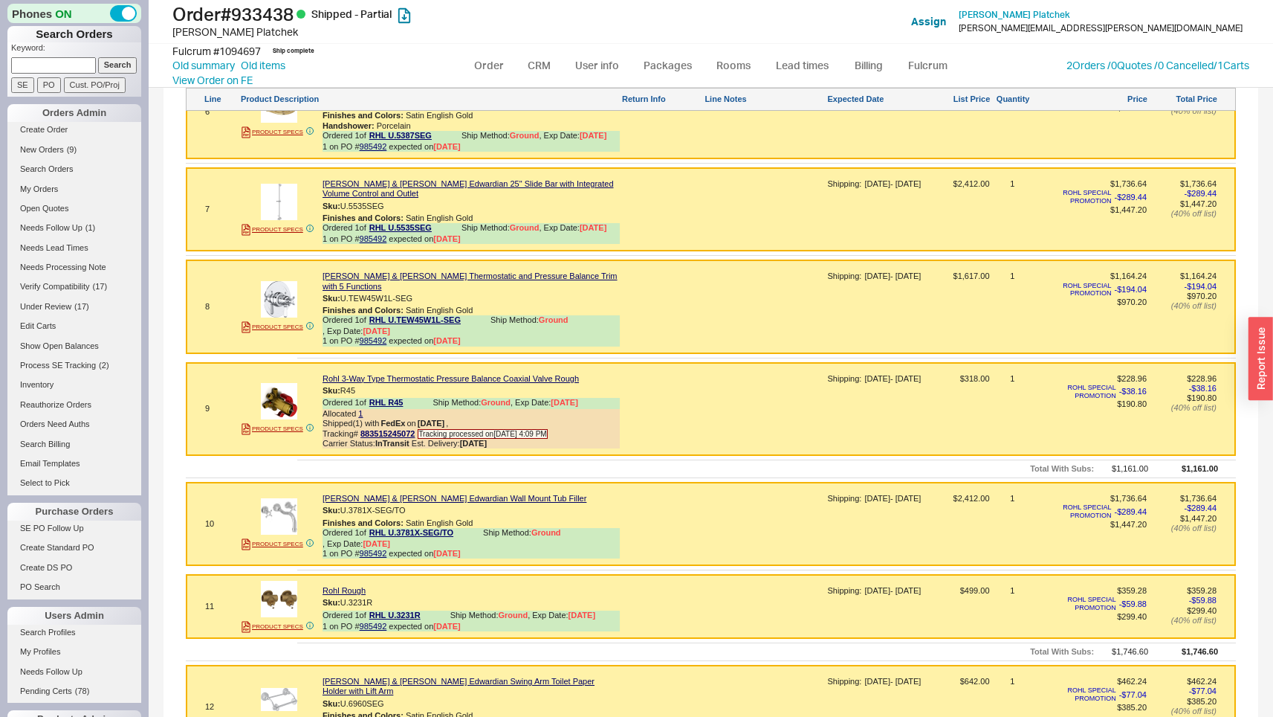
click at [750, 182] on div at bounding box center [766, 214] width 120 height 71
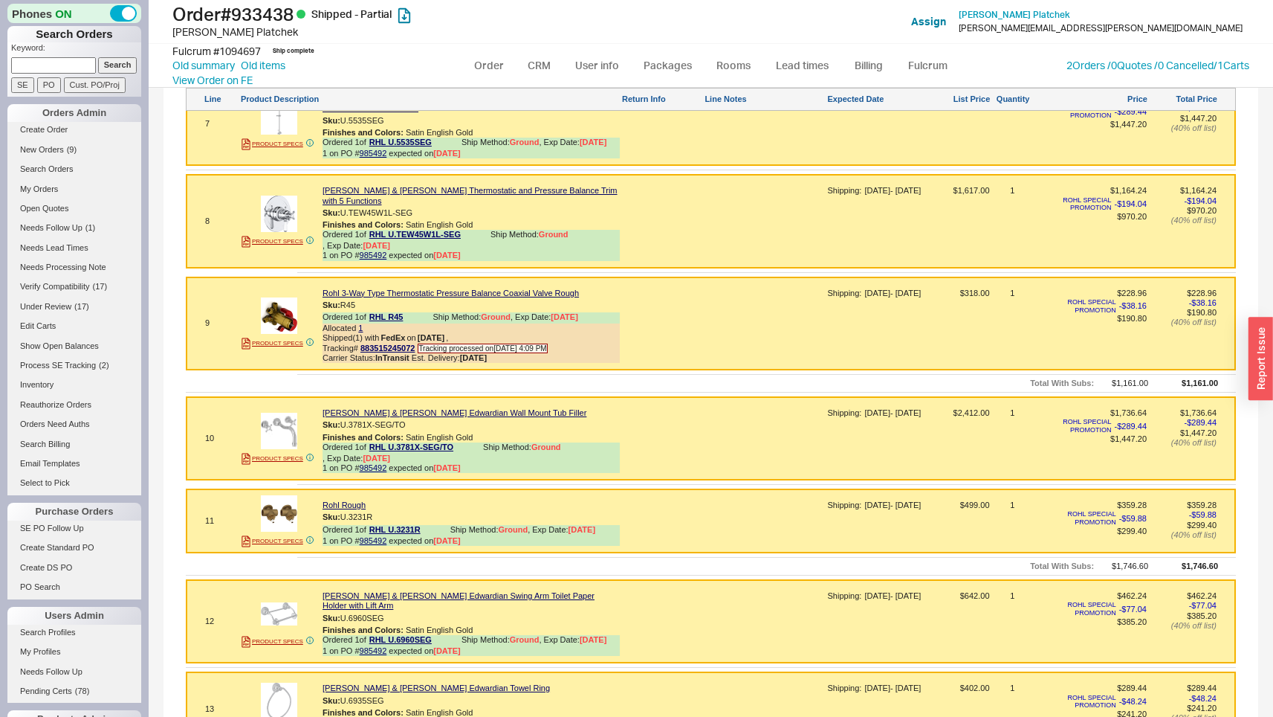
scroll to position [1517, 0]
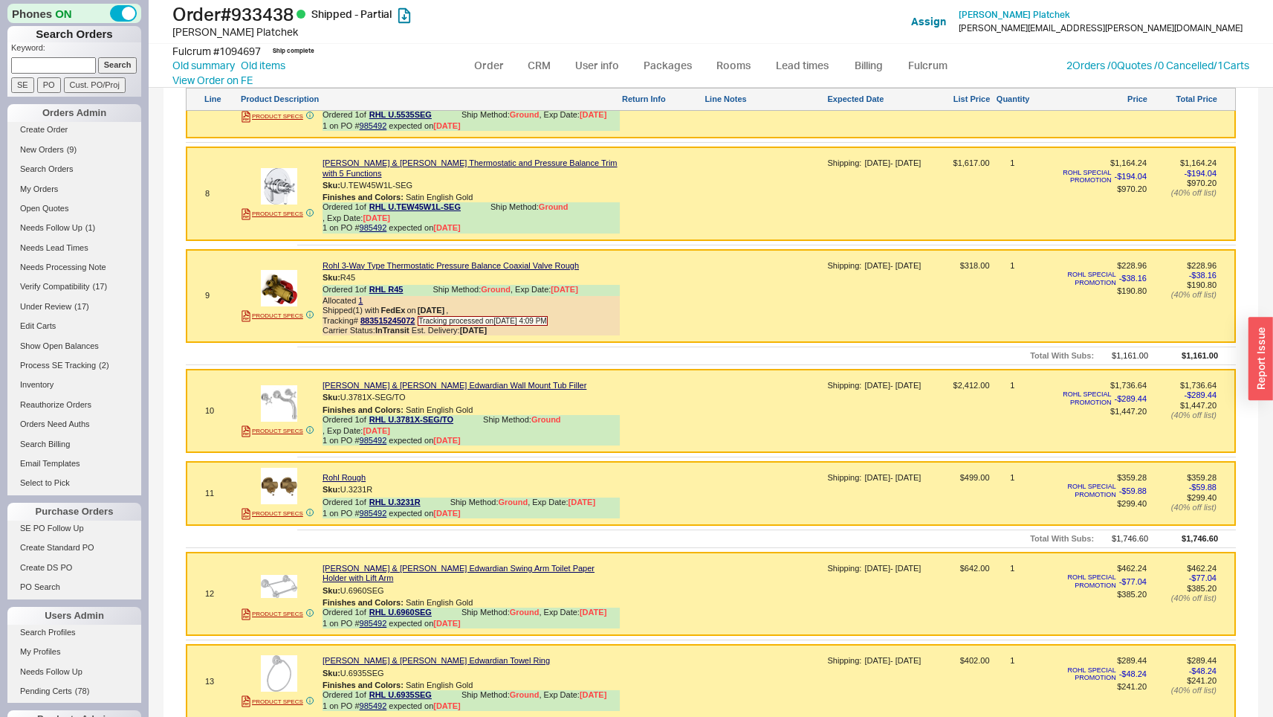
click at [696, 172] on div at bounding box center [663, 198] width 80 height 80
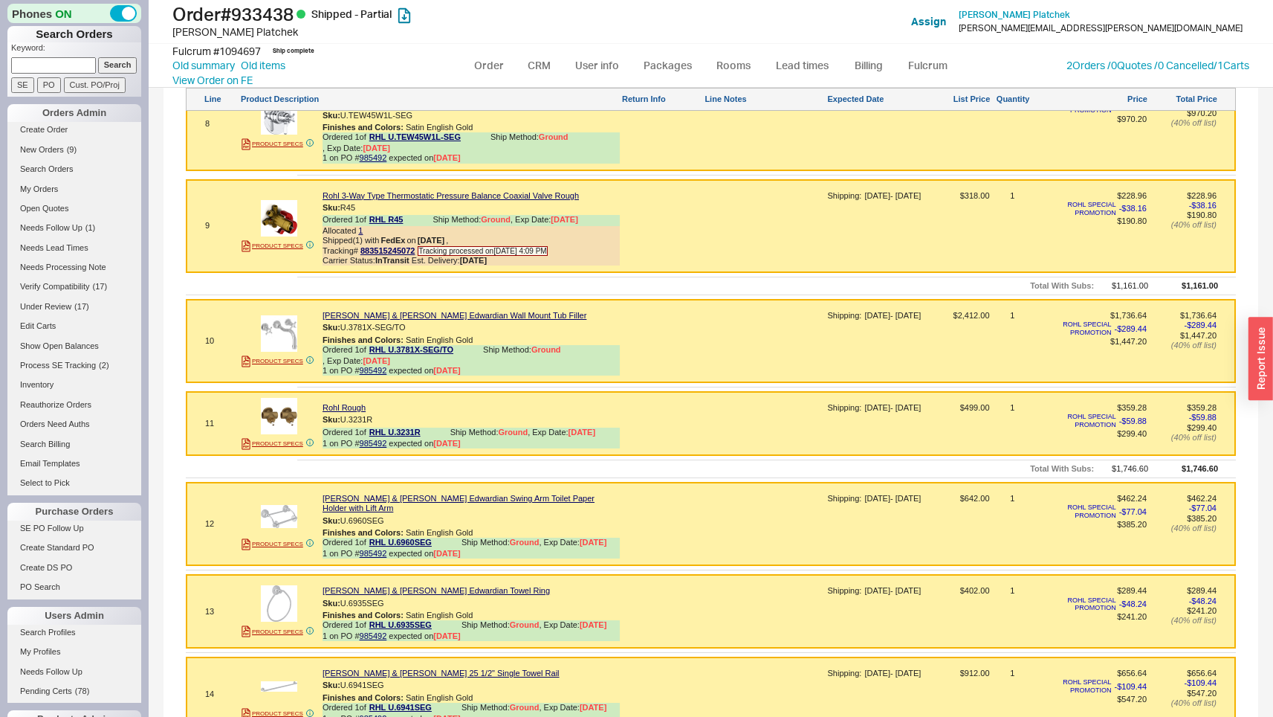
scroll to position [1601, 0]
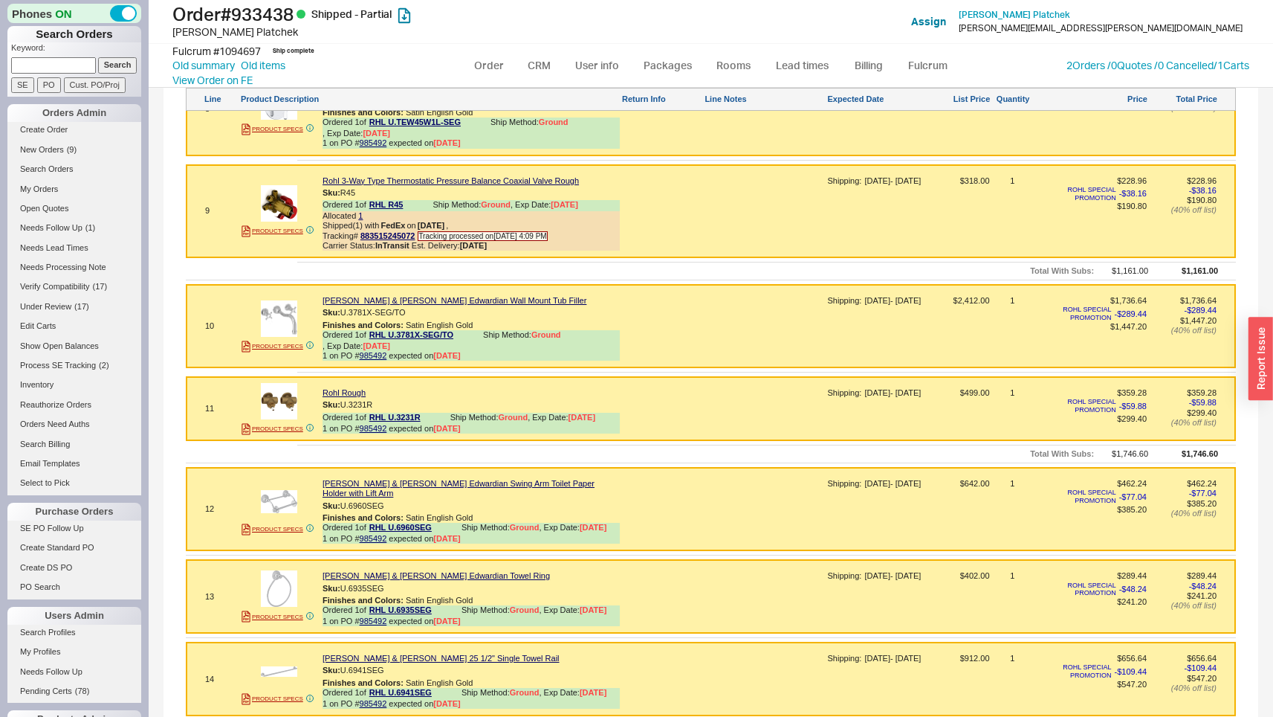
click at [720, 176] on div at bounding box center [766, 216] width 120 height 80
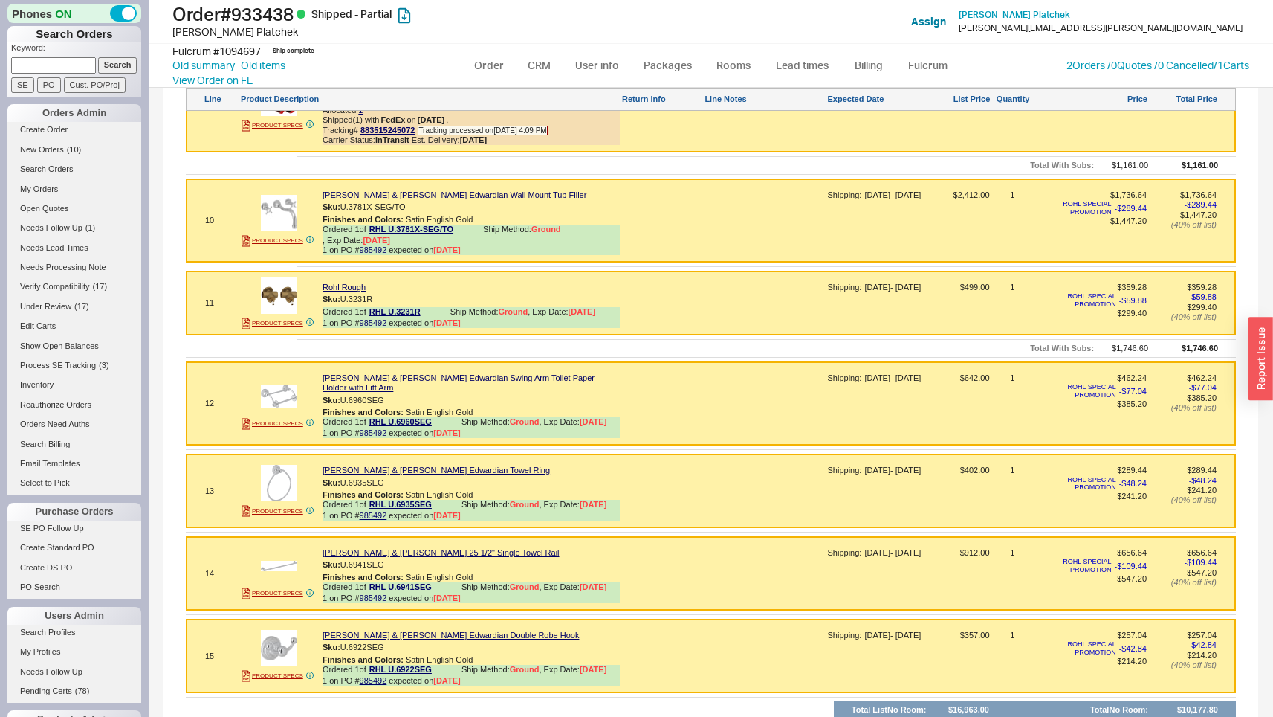
scroll to position [1720, 0]
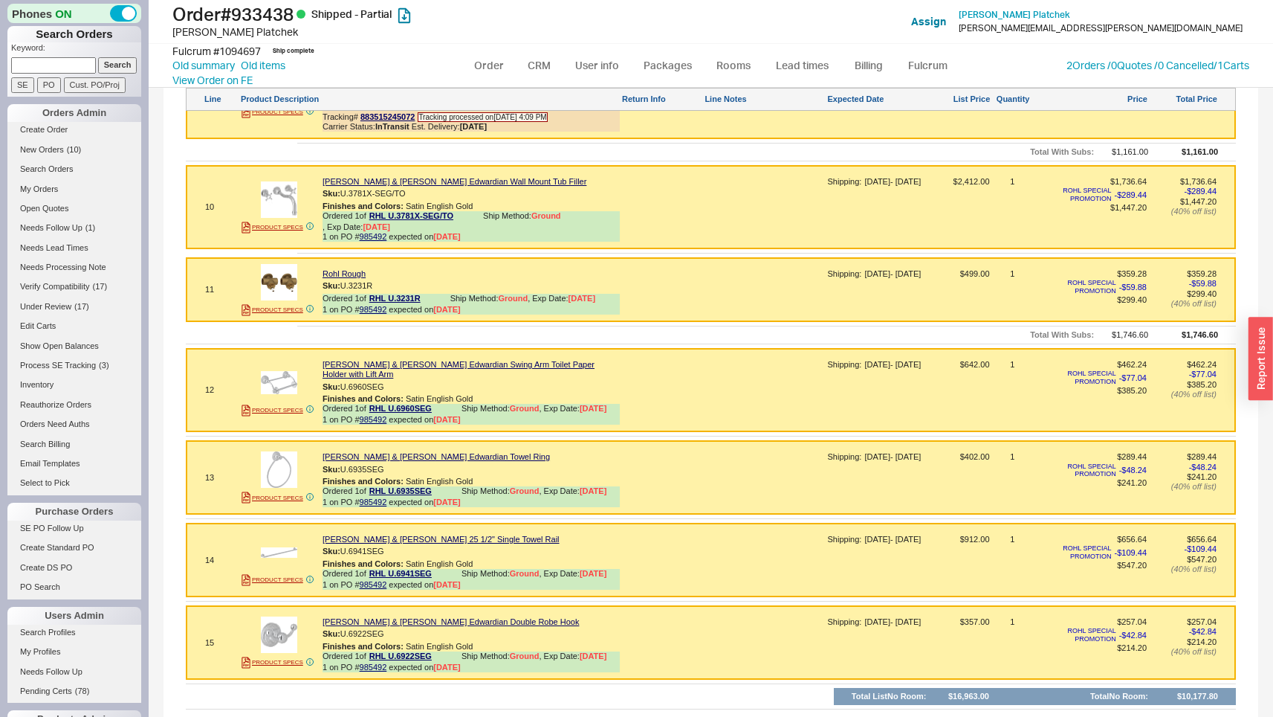
click at [742, 177] on div at bounding box center [766, 212] width 120 height 71
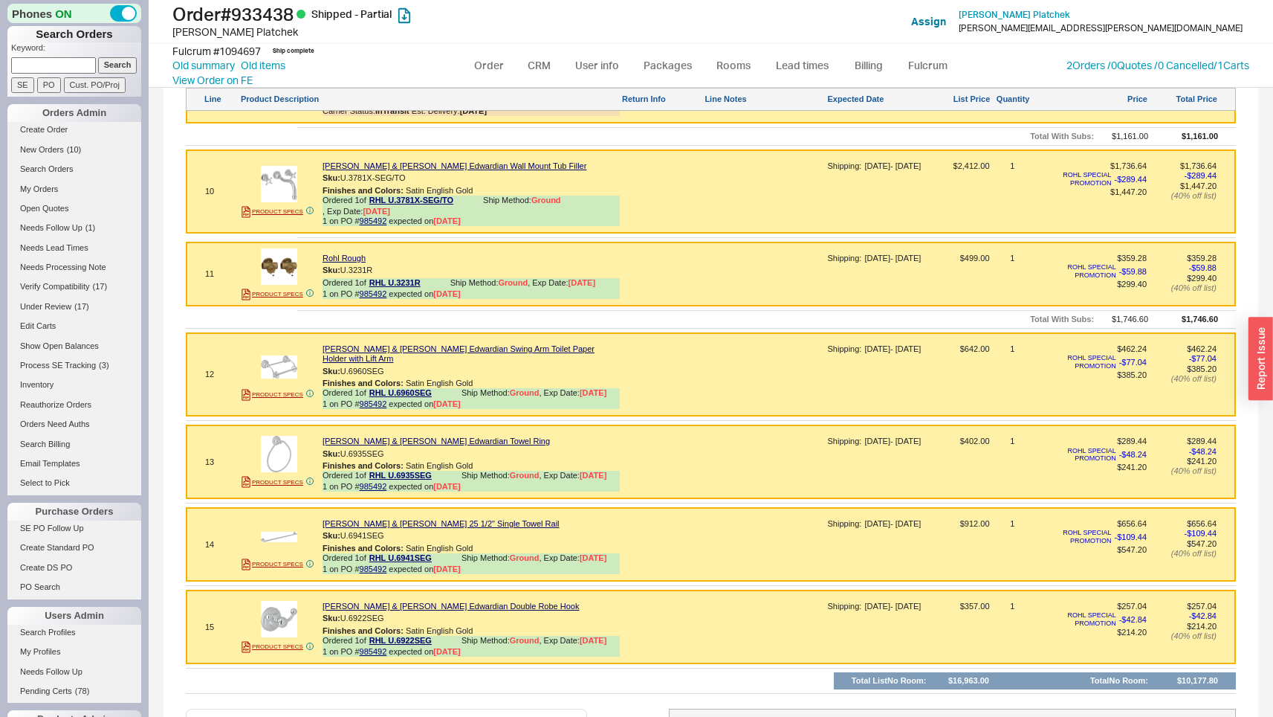
scroll to position [1740, 0]
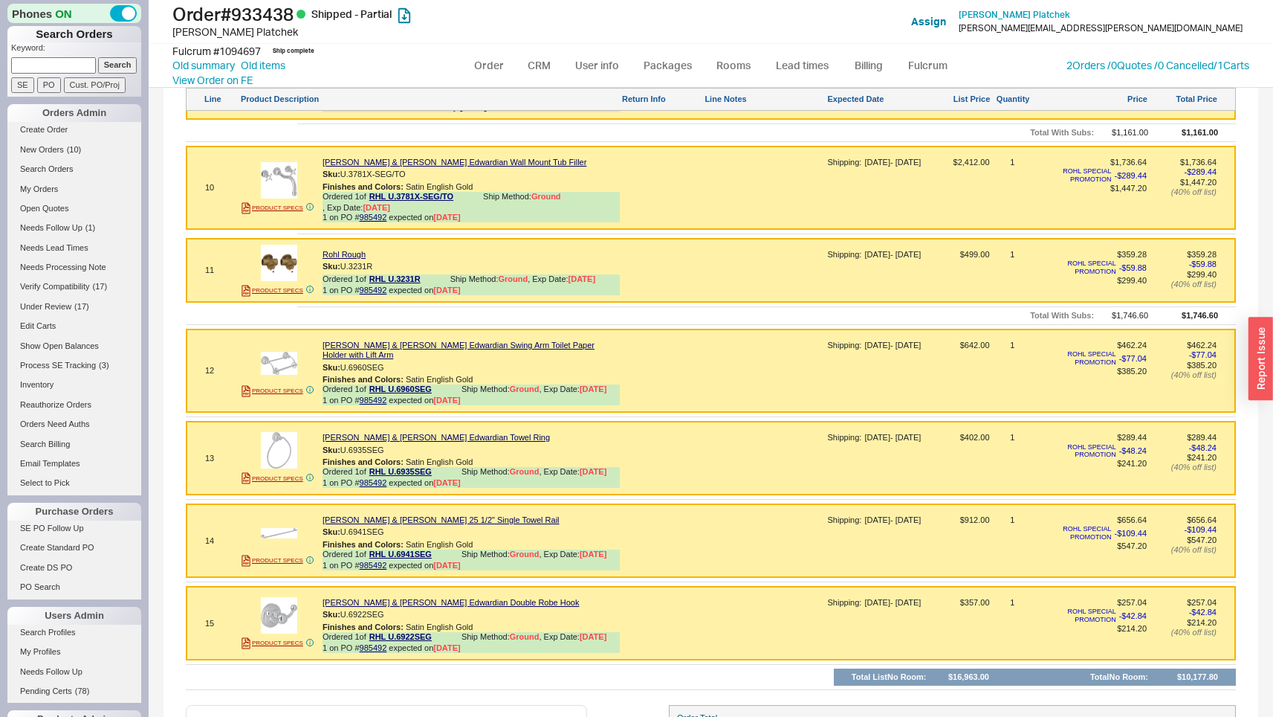
click at [716, 250] on div at bounding box center [766, 275] width 120 height 51
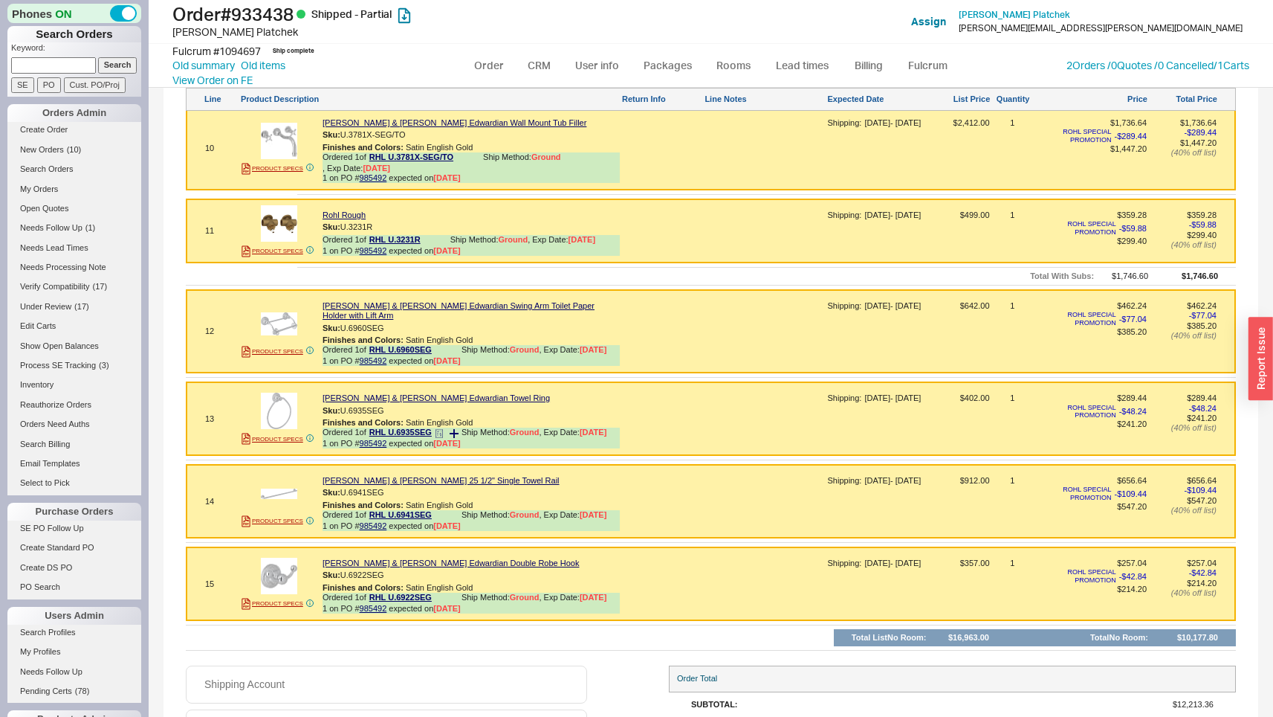
scroll to position [1805, 0]
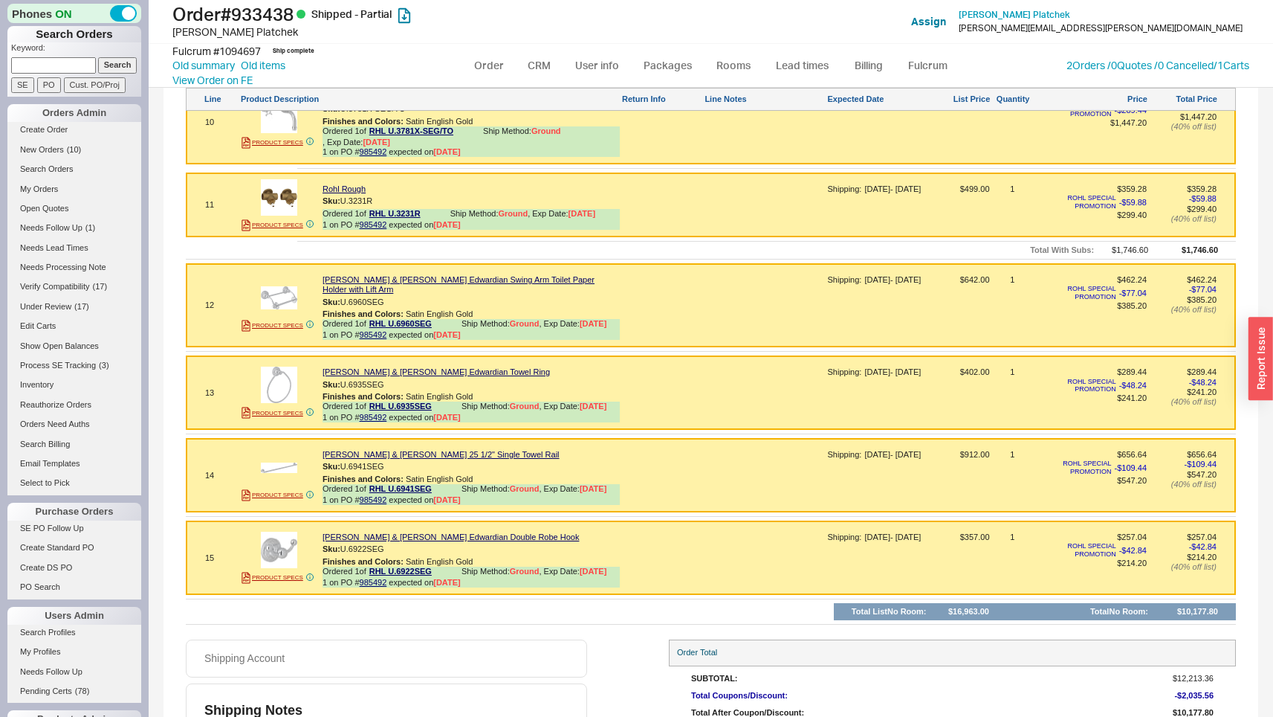
click at [658, 275] on div at bounding box center [663, 310] width 80 height 71
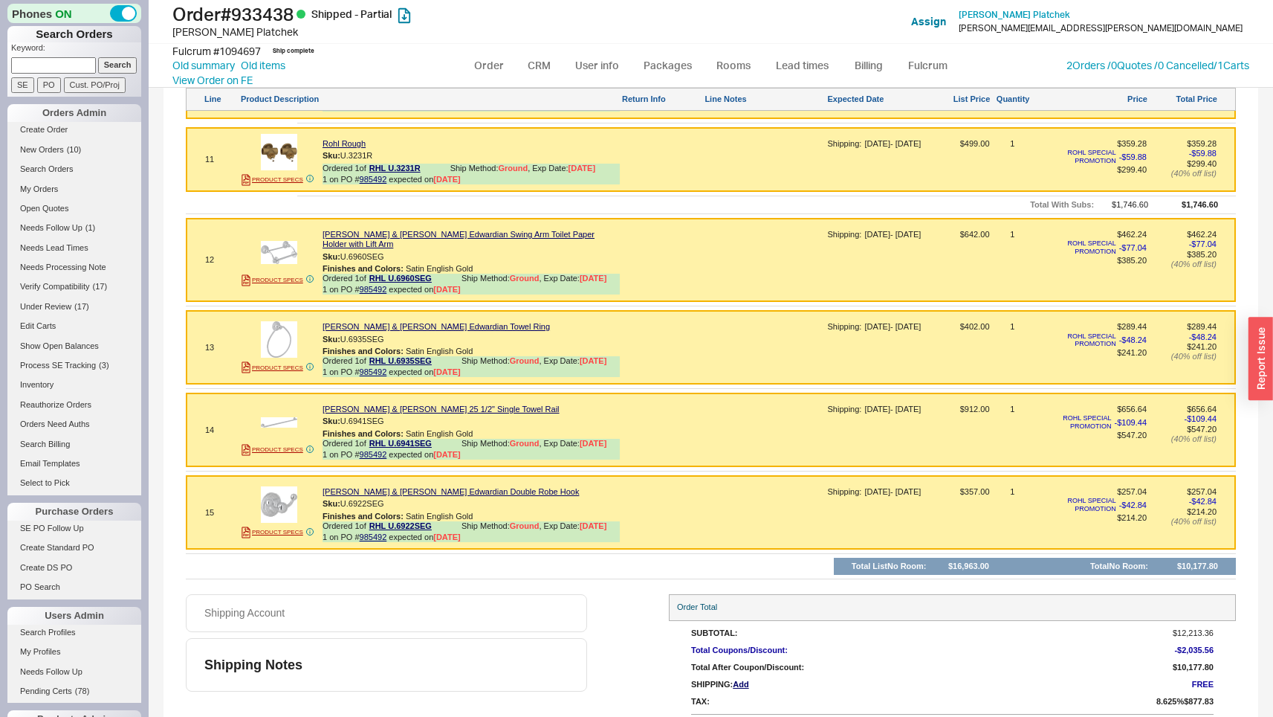
scroll to position [1862, 0]
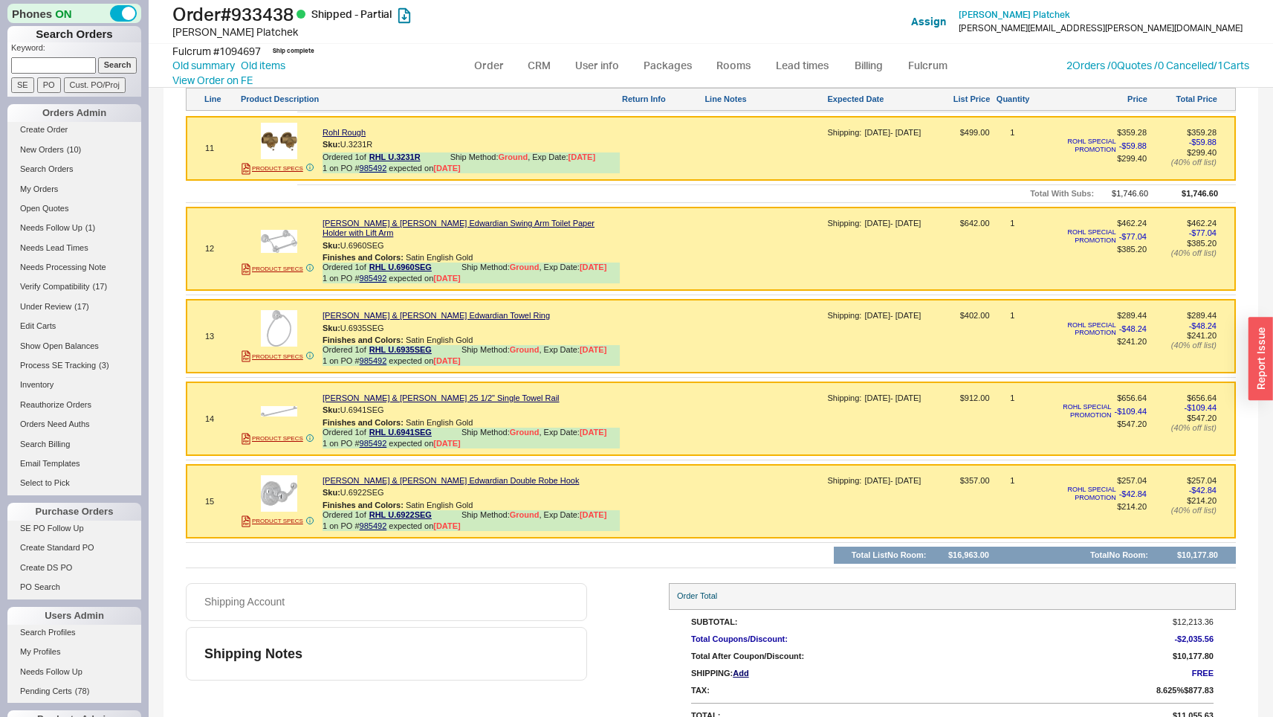
click at [699, 311] on div at bounding box center [663, 341] width 80 height 61
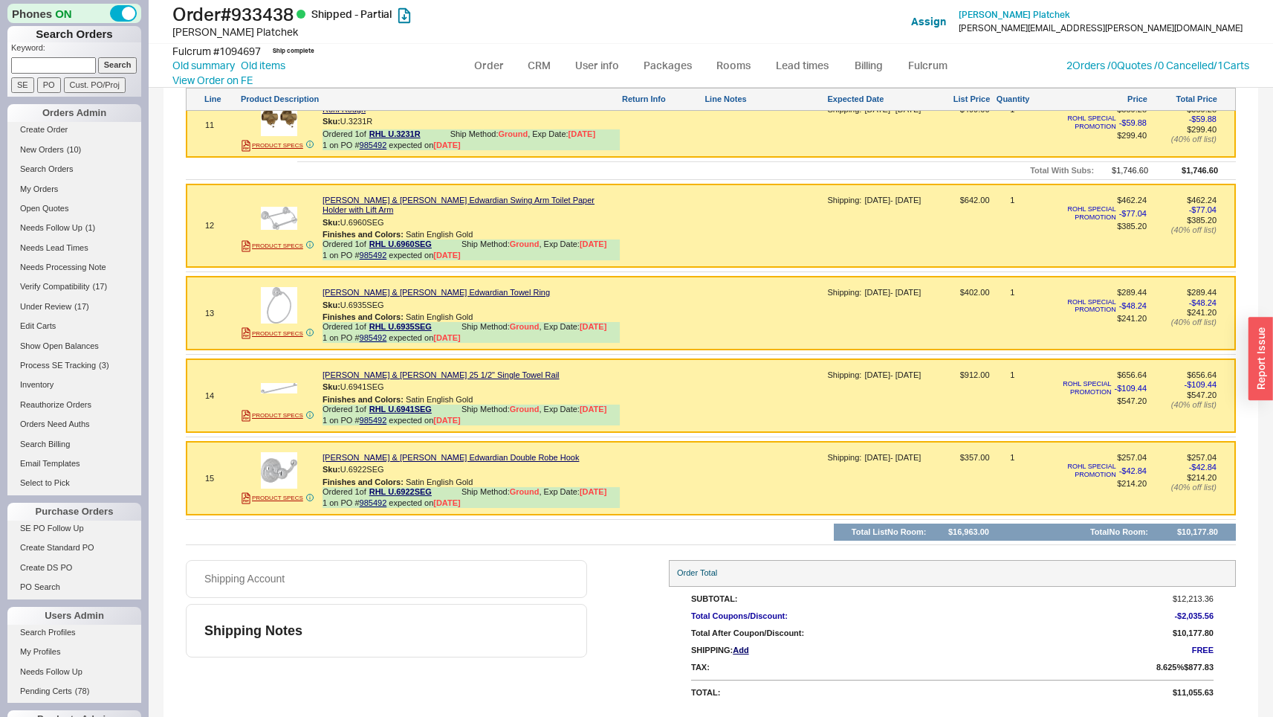
scroll to position [1889, 0]
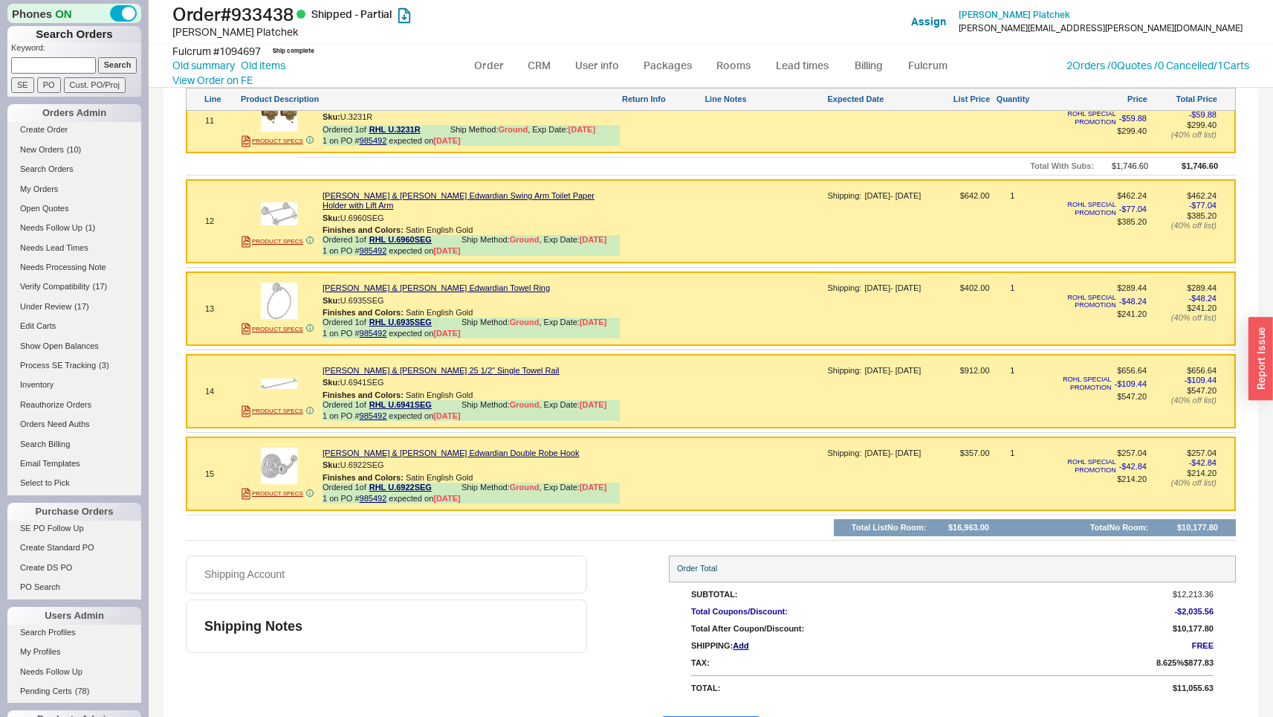
click at [679, 366] on div at bounding box center [663, 396] width 80 height 61
click at [665, 448] on div at bounding box center [663, 478] width 80 height 61
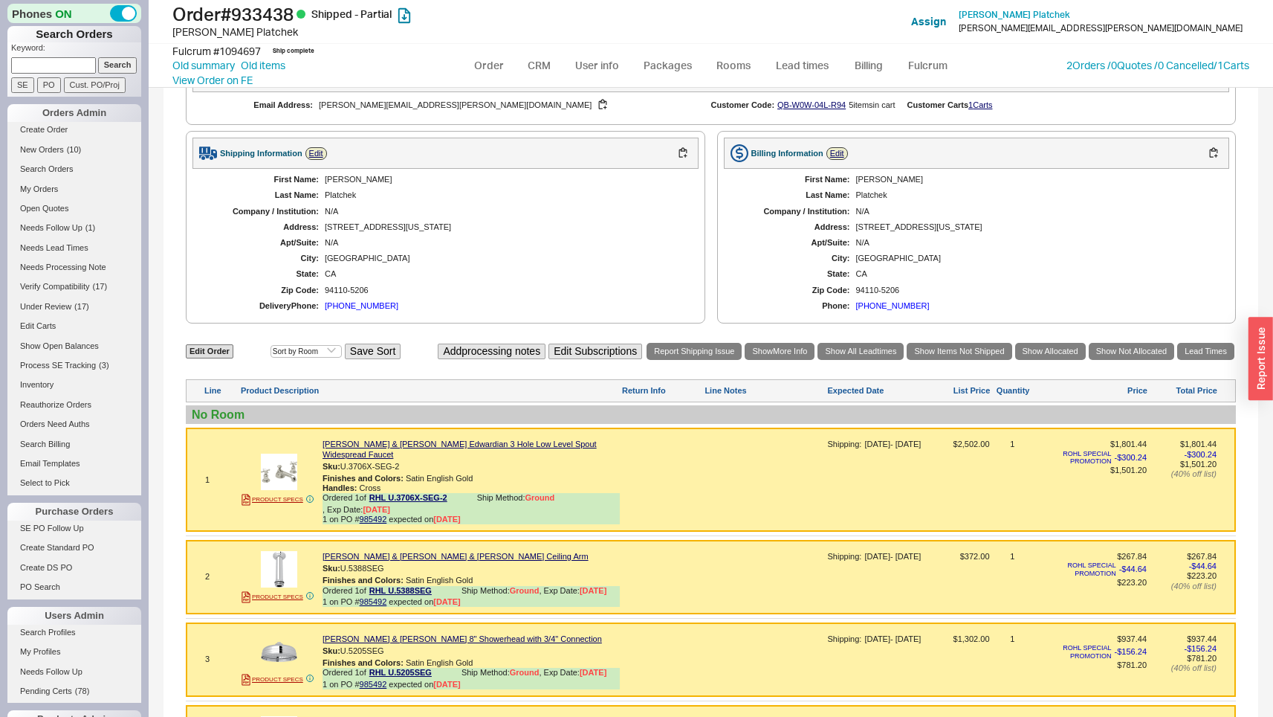
scroll to position [588, 0]
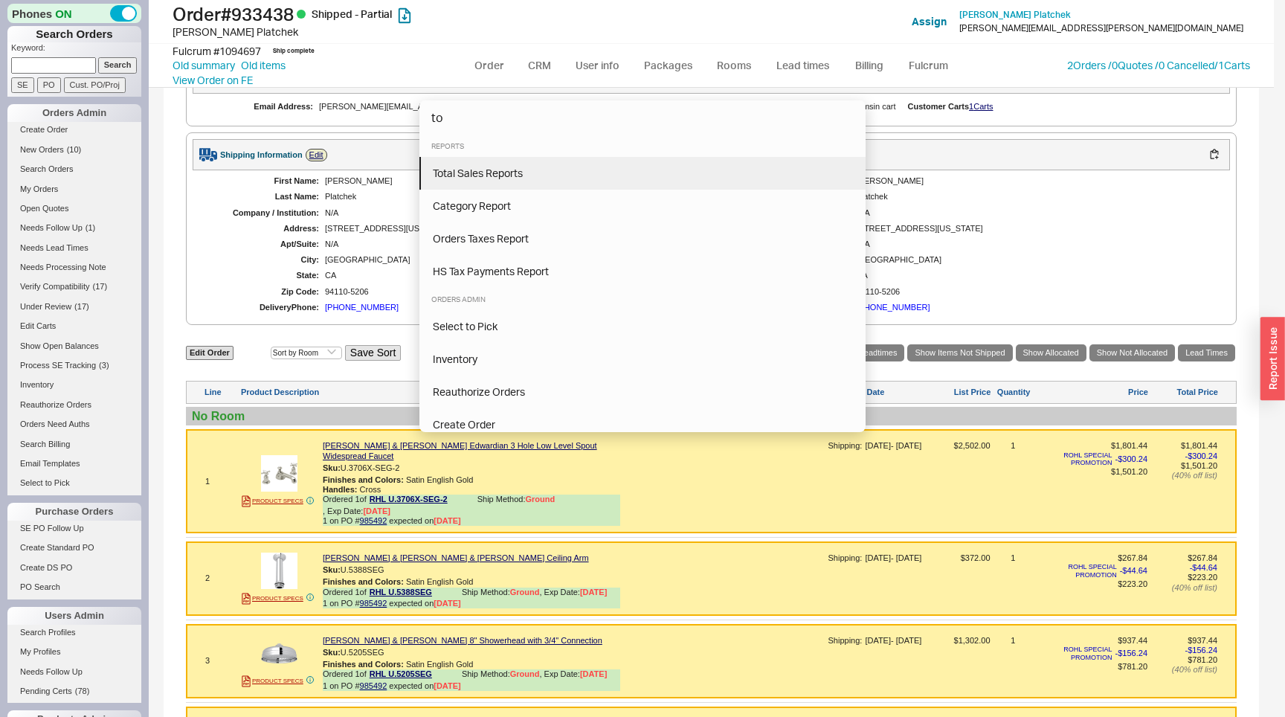
type input "to"
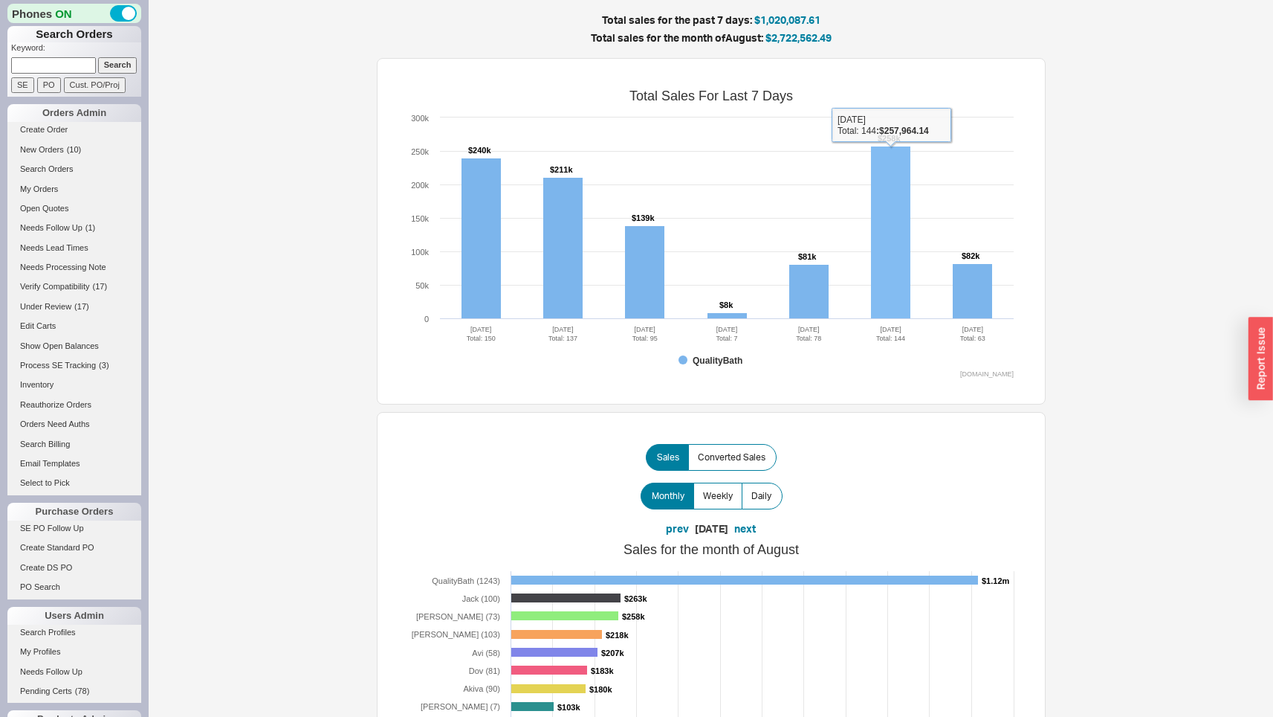
click at [1151, 269] on div "Total sales for the past 7 days: $1,020,087.61 Total sales for the month of Aug…" at bounding box center [711, 711] width 937 height 1392
click at [925, 239] on rect at bounding box center [711, 231] width 620 height 297
click at [893, 239] on rect at bounding box center [890, 232] width 39 height 172
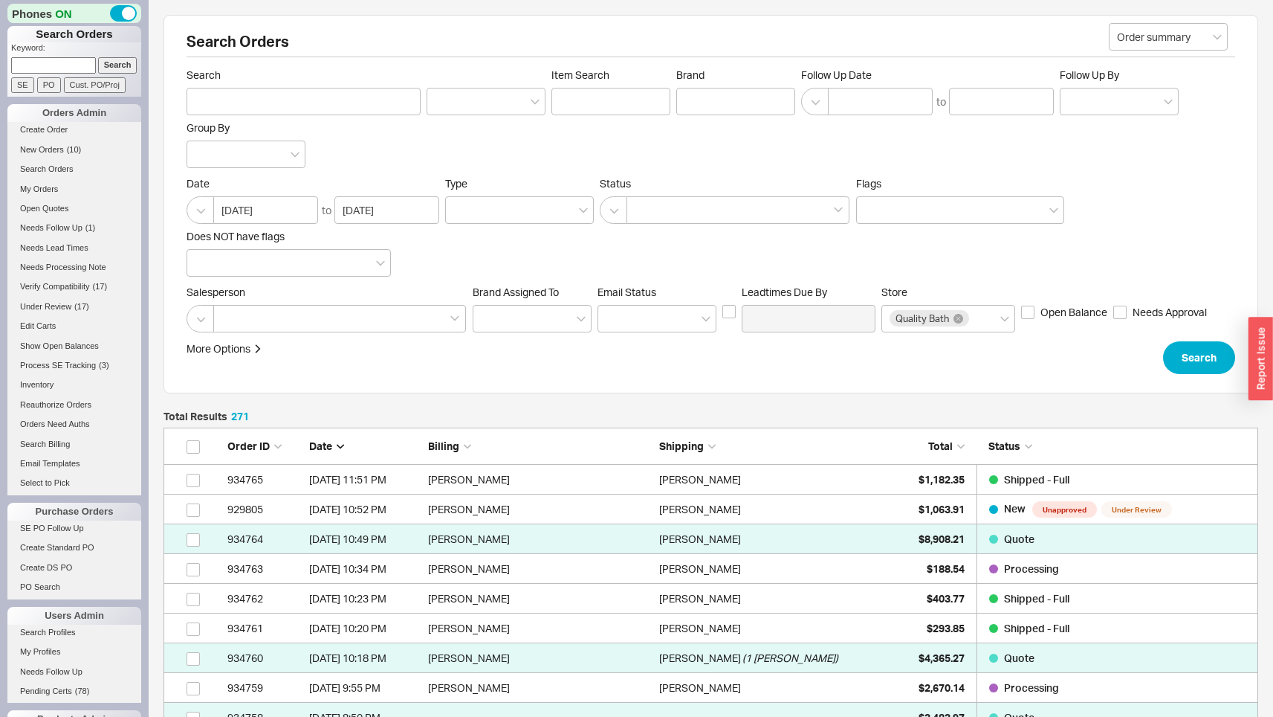
scroll to position [8115, 1084]
click at [952, 448] on span "Total" at bounding box center [941, 445] width 25 height 13
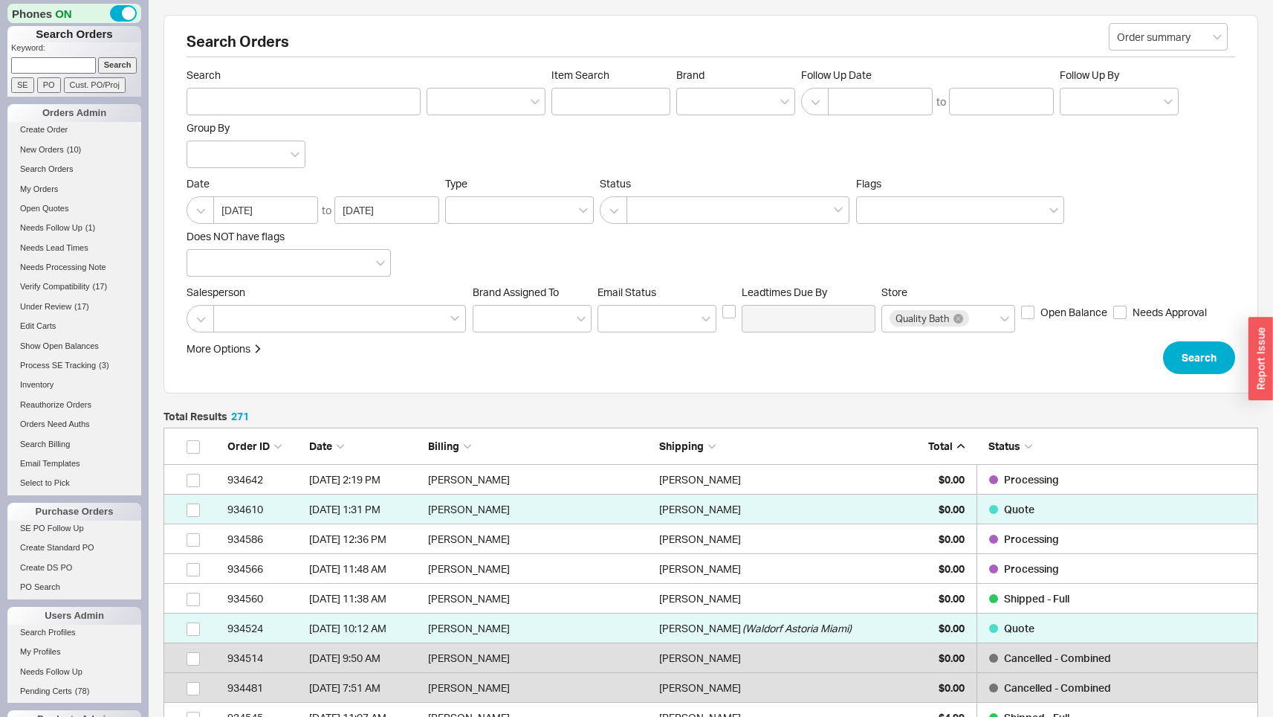
click at [952, 448] on span "Total" at bounding box center [941, 445] width 25 height 13
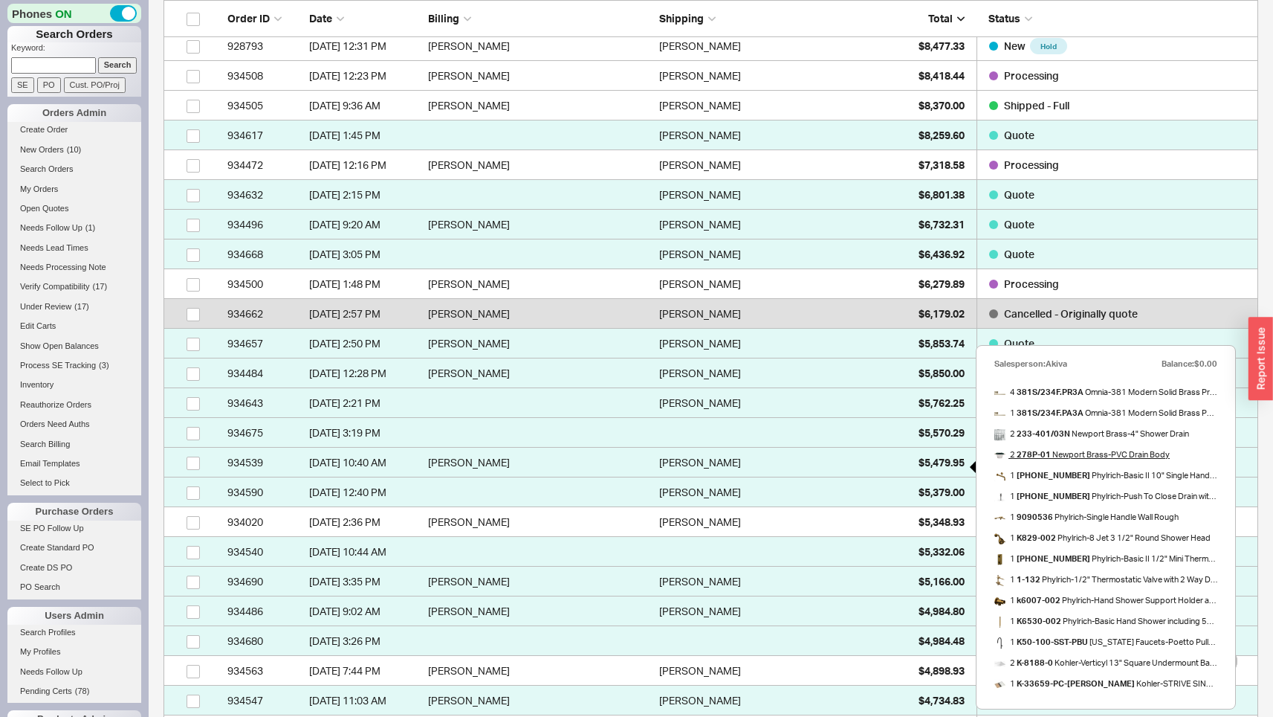
scroll to position [1116, 0]
